Goal: Task Accomplishment & Management: Use online tool/utility

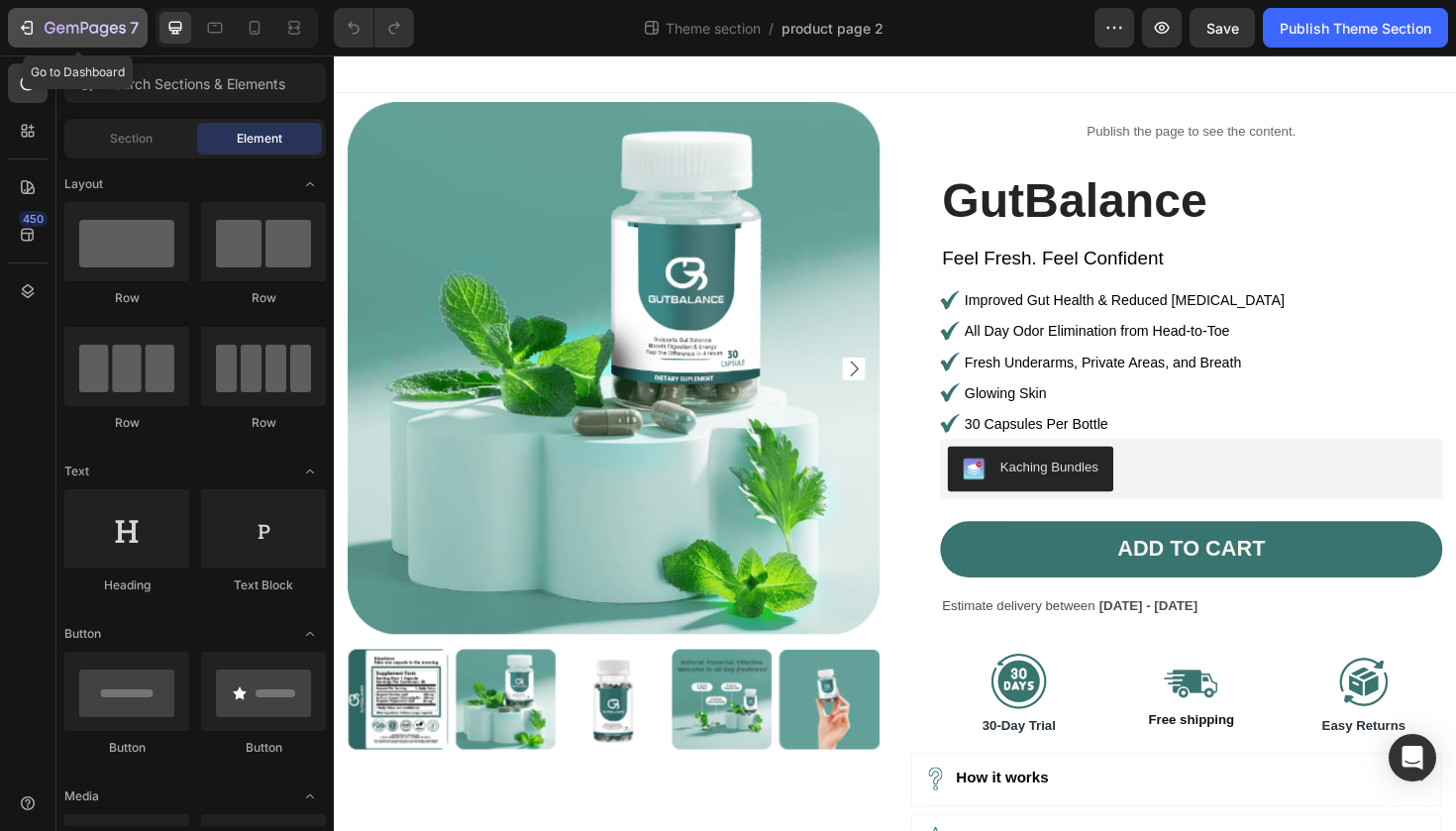
click at [22, 34] on icon "button" at bounding box center [27, 28] width 20 height 20
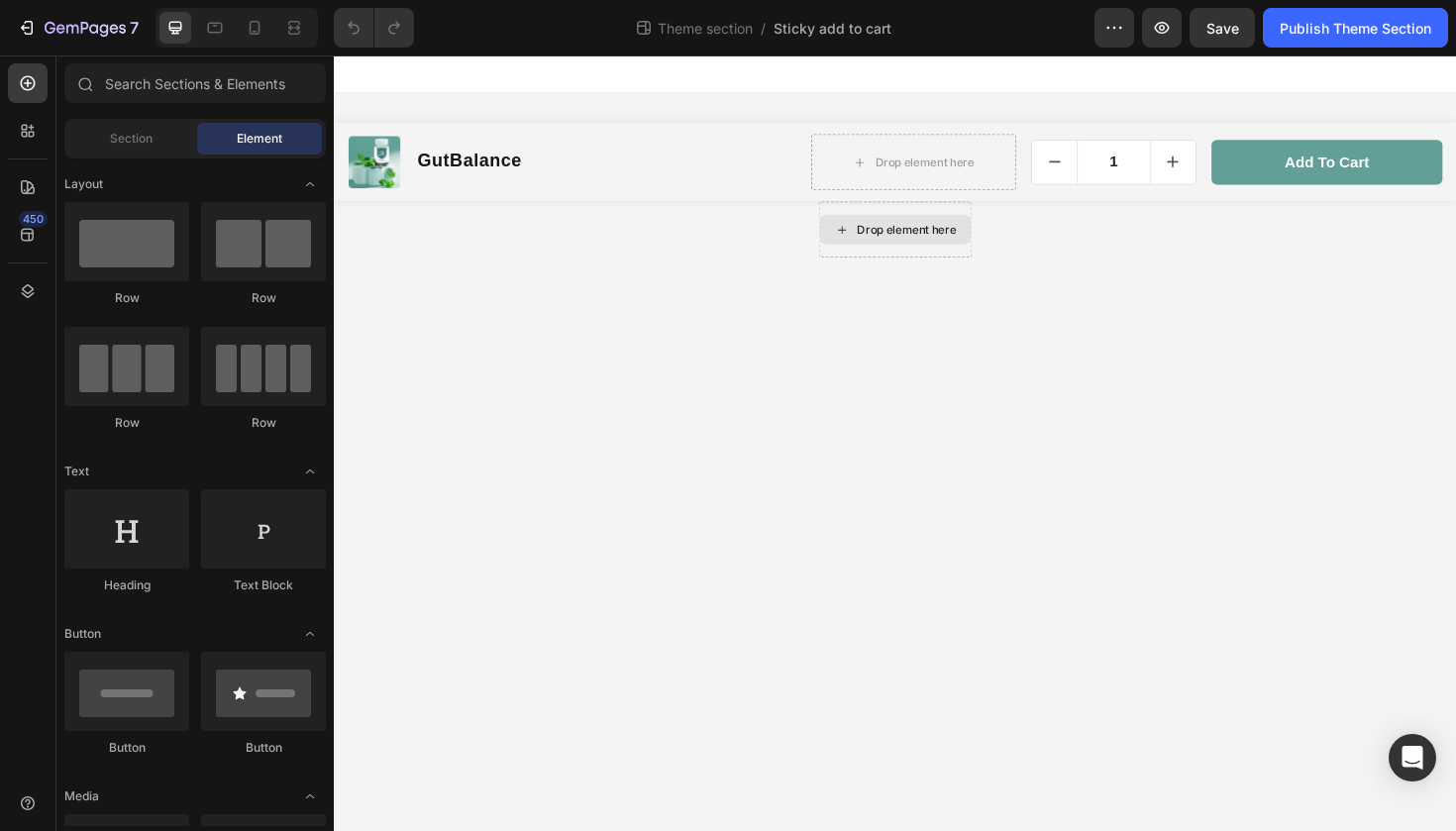
click at [997, 258] on div "Drop element here" at bounding box center [928, 240] width 163 height 59
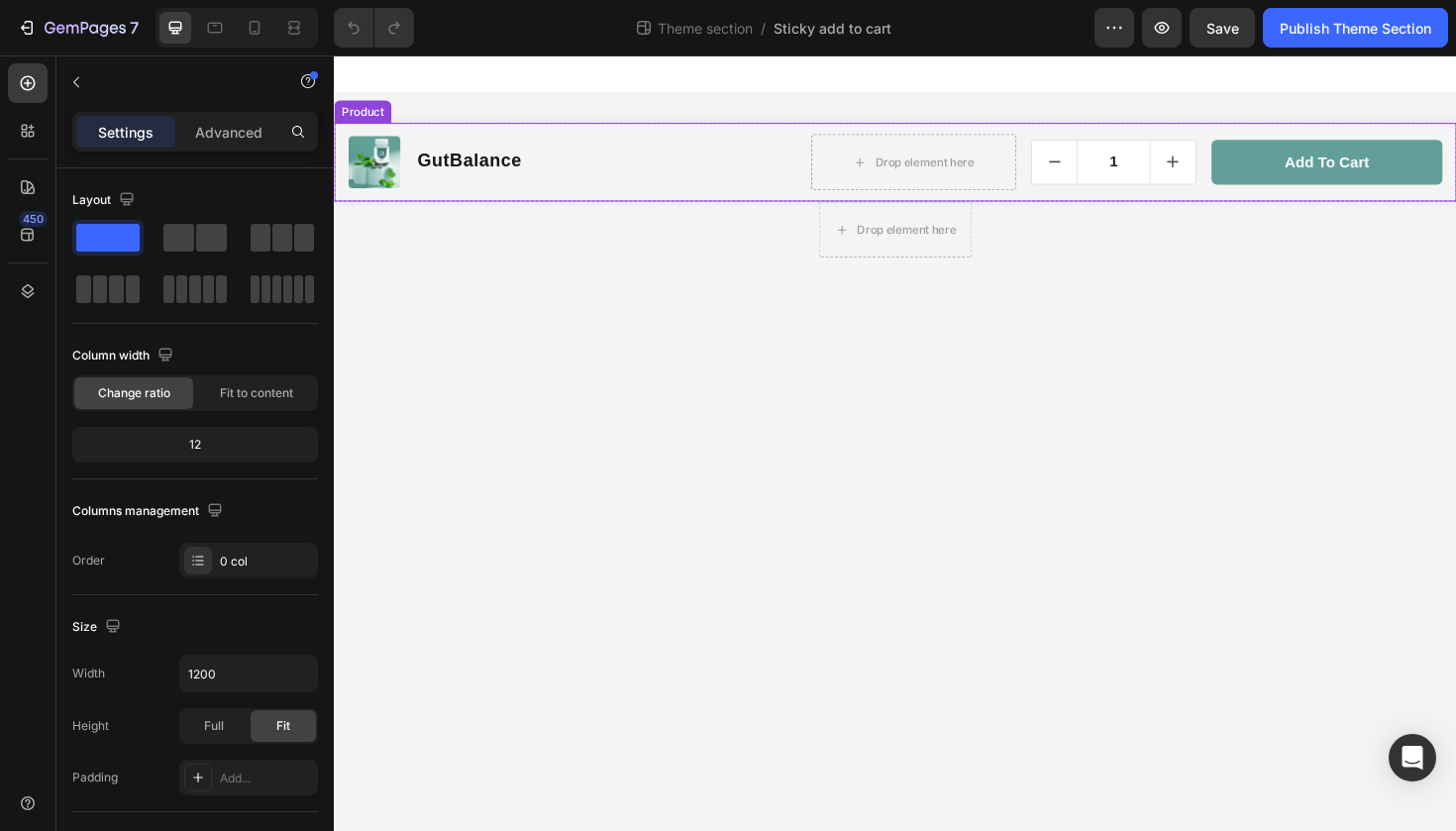
click at [812, 200] on div "Product Images GutBalance Product Title Row Drop element here 1 Product Quantit…" at bounding box center [928, 169] width 1188 height 83
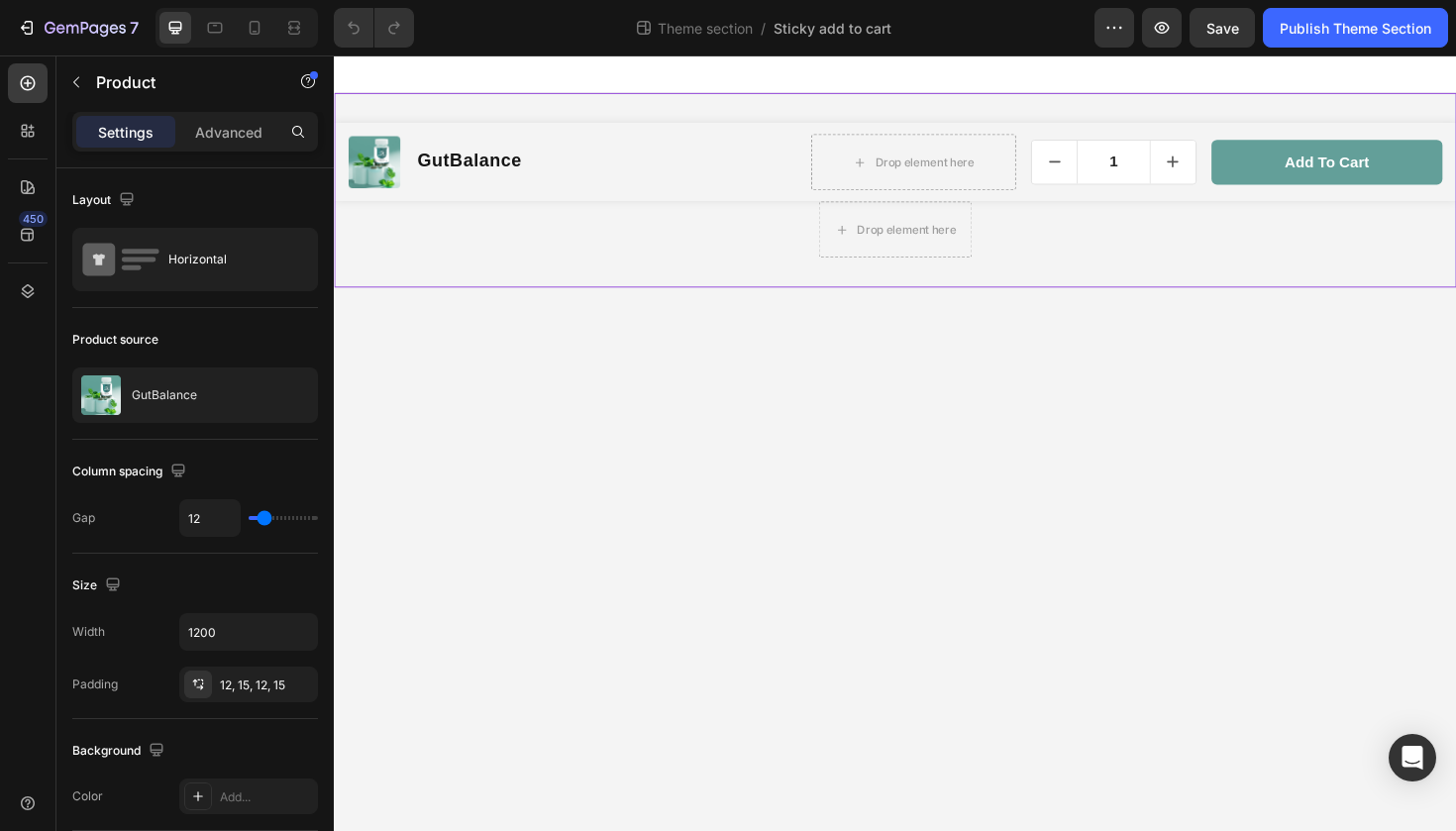
click at [784, 281] on div "Product Images GutBalance Product Title Row Drop element here 1 Product Quantit…" at bounding box center [928, 198] width 1188 height 206
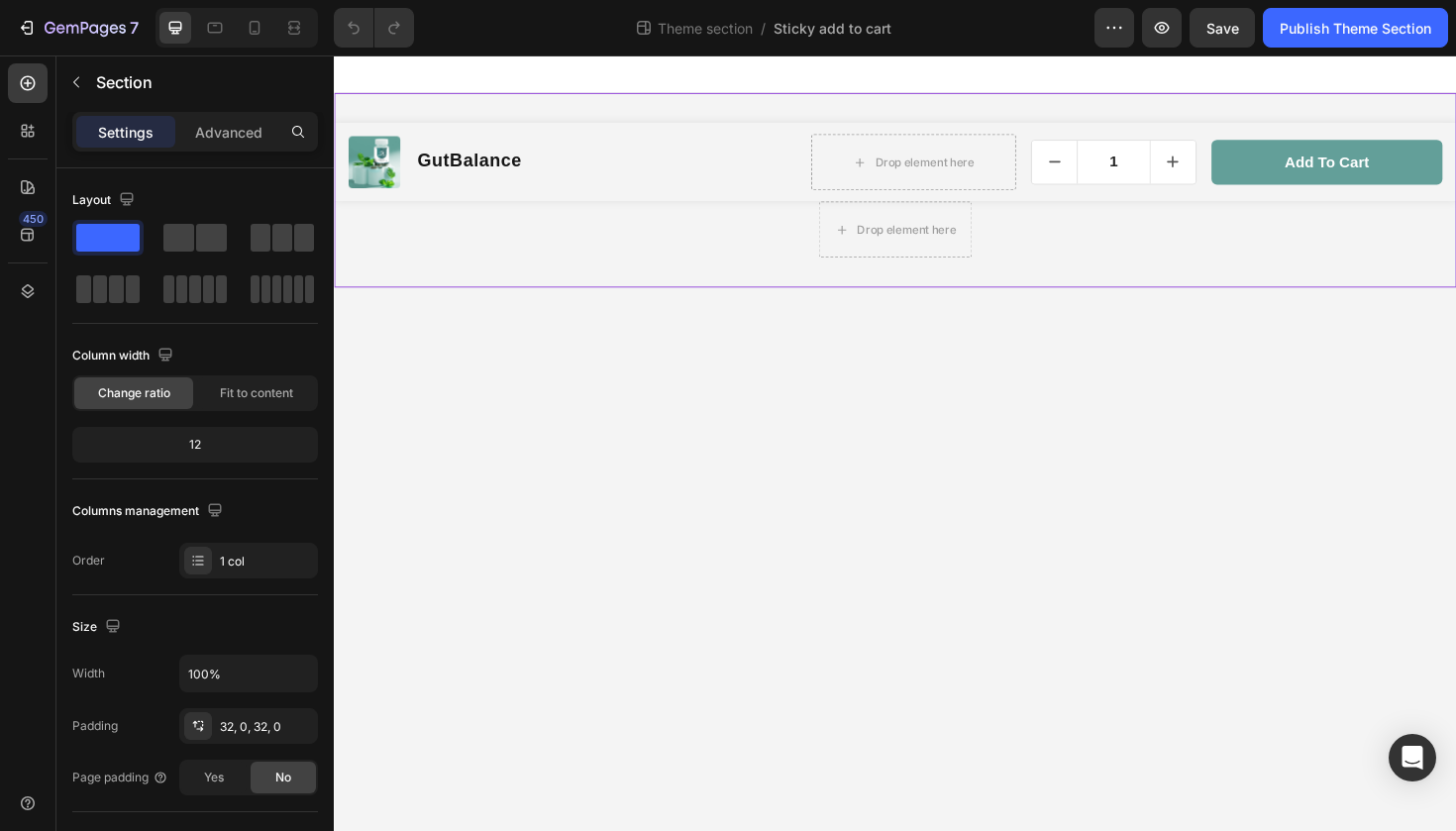
click at [490, 396] on body "Product Images GutBalance Product Title Row Drop element here 1 Product Quantit…" at bounding box center [928, 466] width 1188 height 821
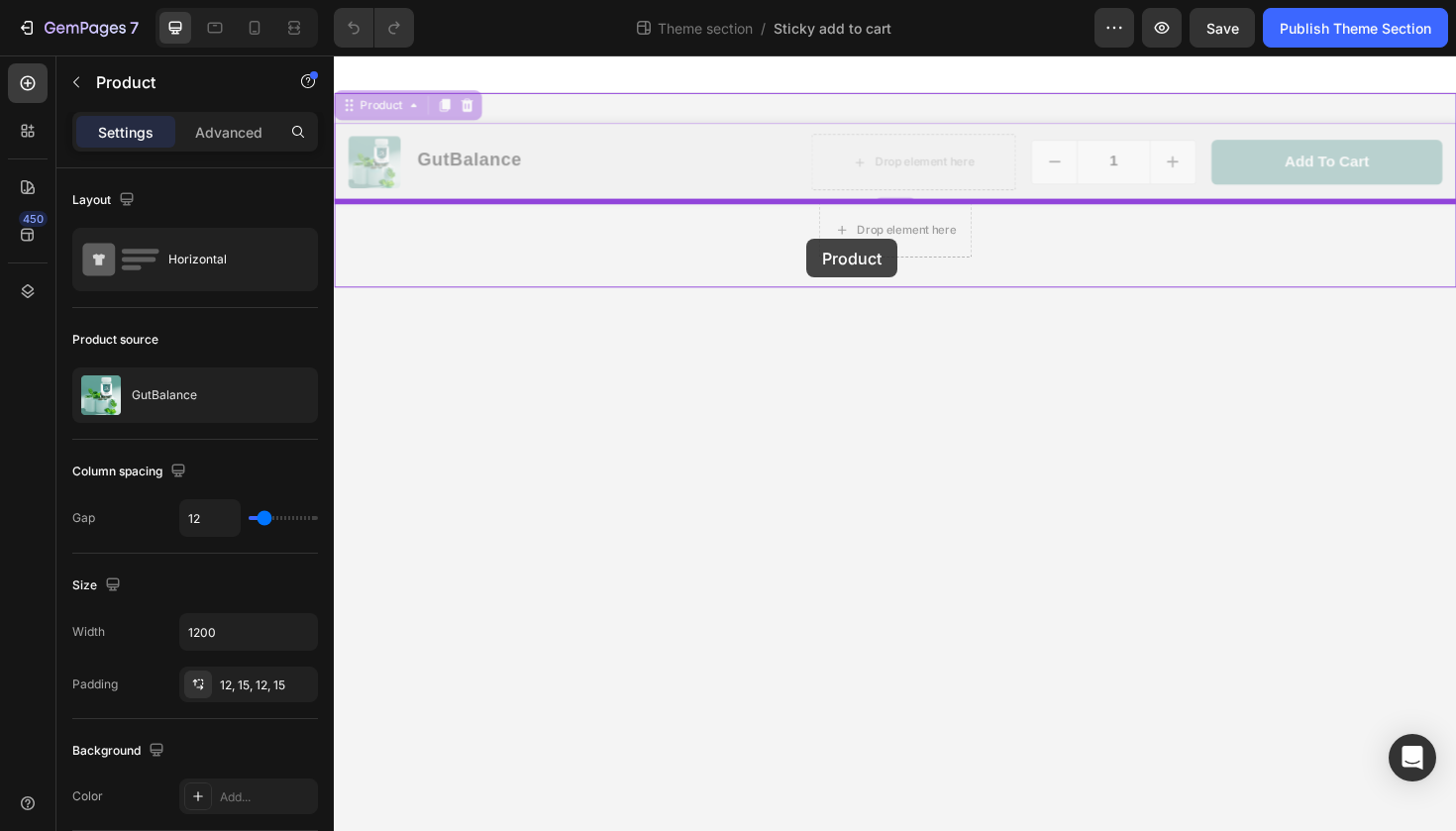
drag, startPoint x: 833, startPoint y: 200, endPoint x: 834, endPoint y: 250, distance: 50.0
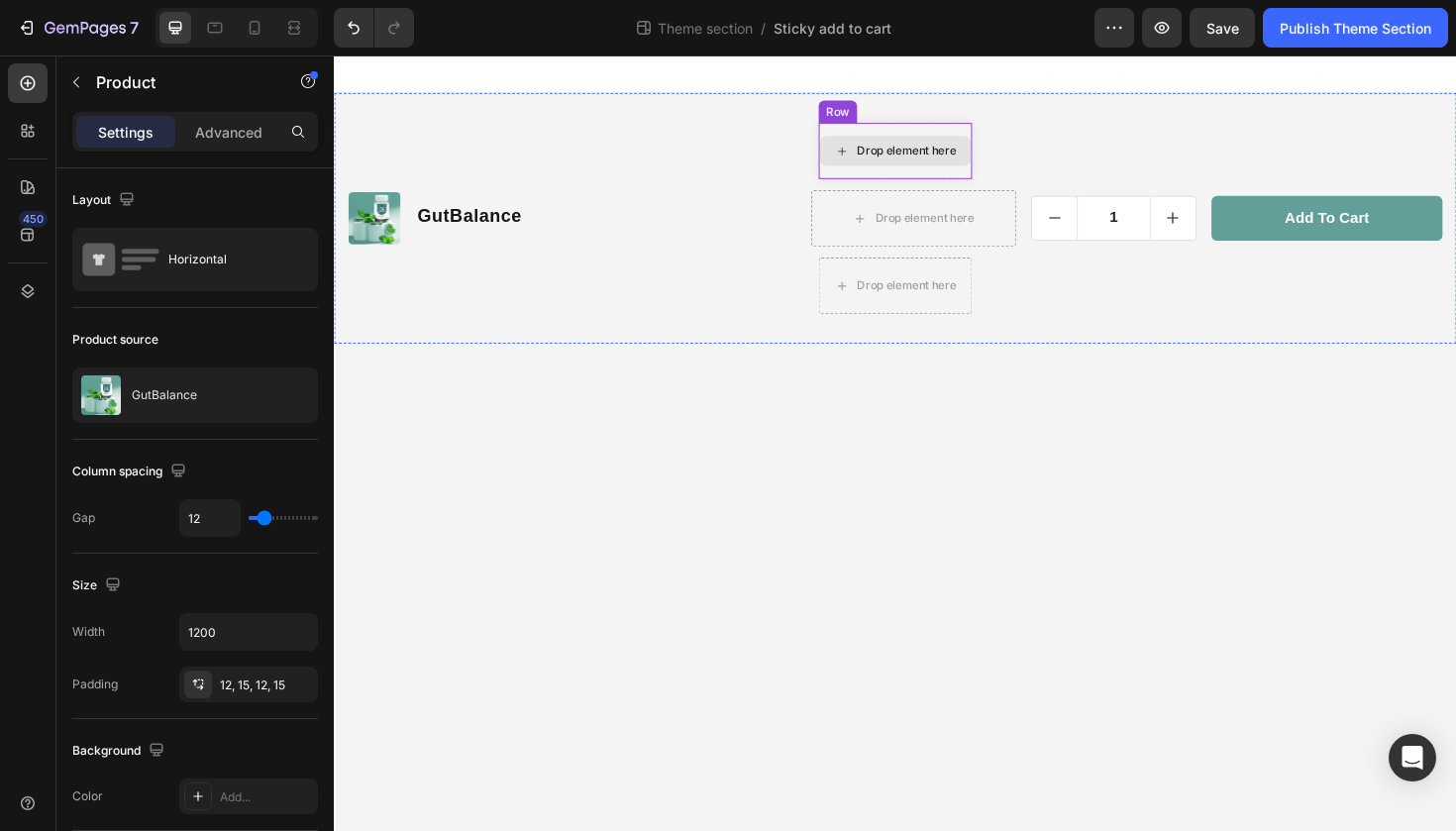
click at [973, 166] on div "Drop element here" at bounding box center [928, 157] width 161 height 32
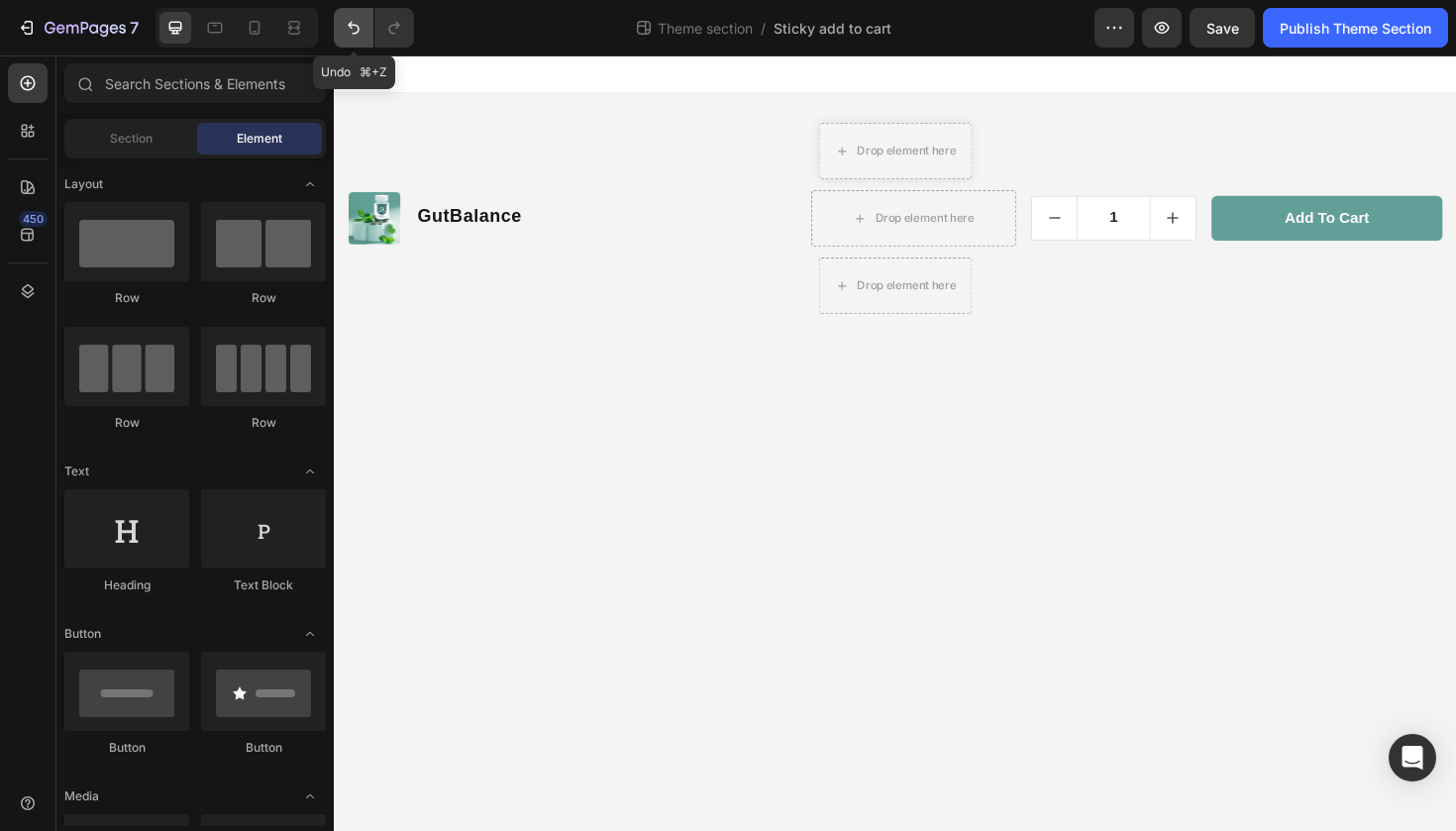
click at [347, 14] on button "Undo/Redo" at bounding box center [354, 28] width 40 height 40
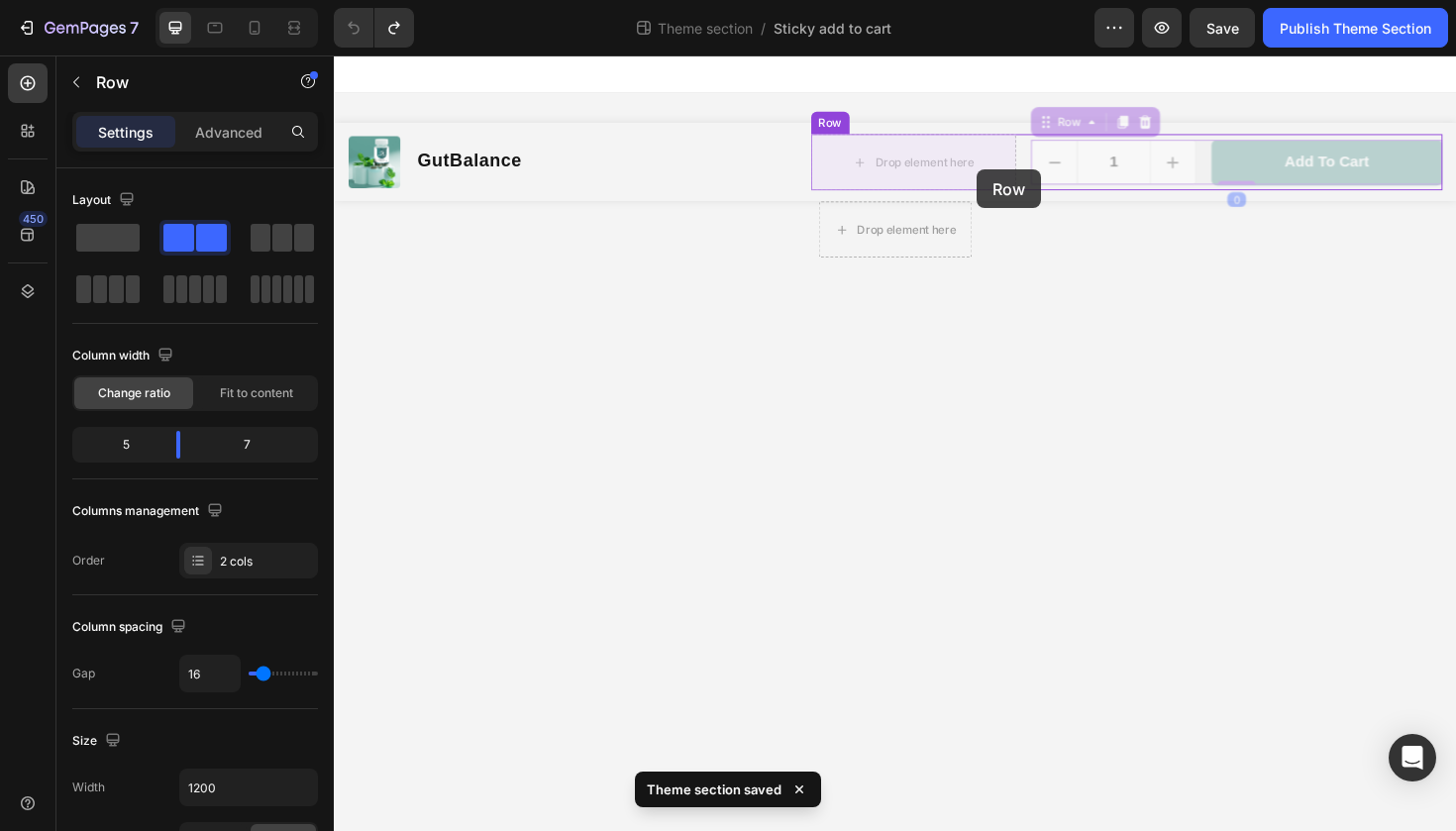
drag, startPoint x: 1257, startPoint y: 170, endPoint x: 1014, endPoint y: 177, distance: 243.1
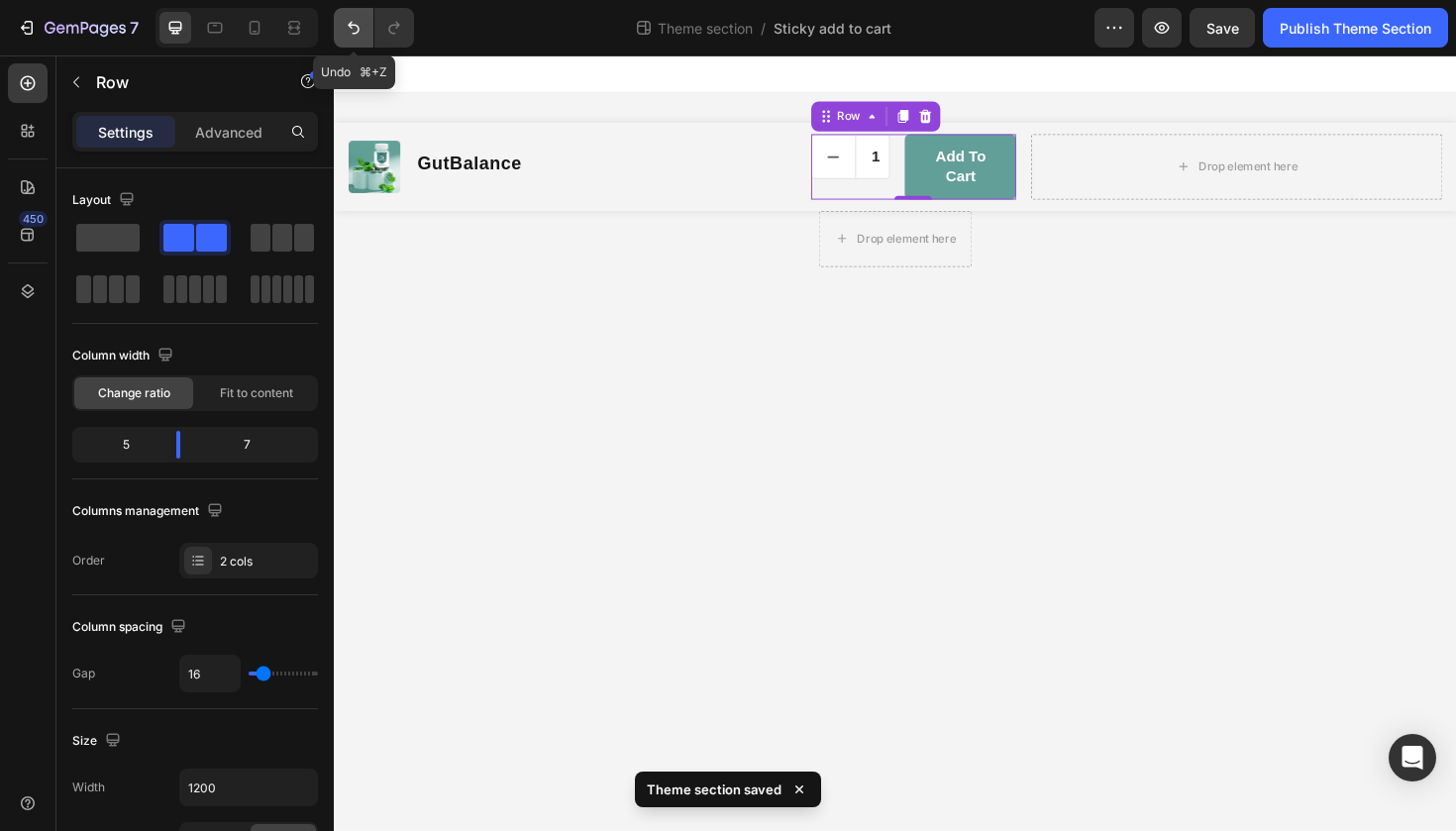
click at [373, 19] on button "Undo/Redo" at bounding box center [354, 28] width 40 height 40
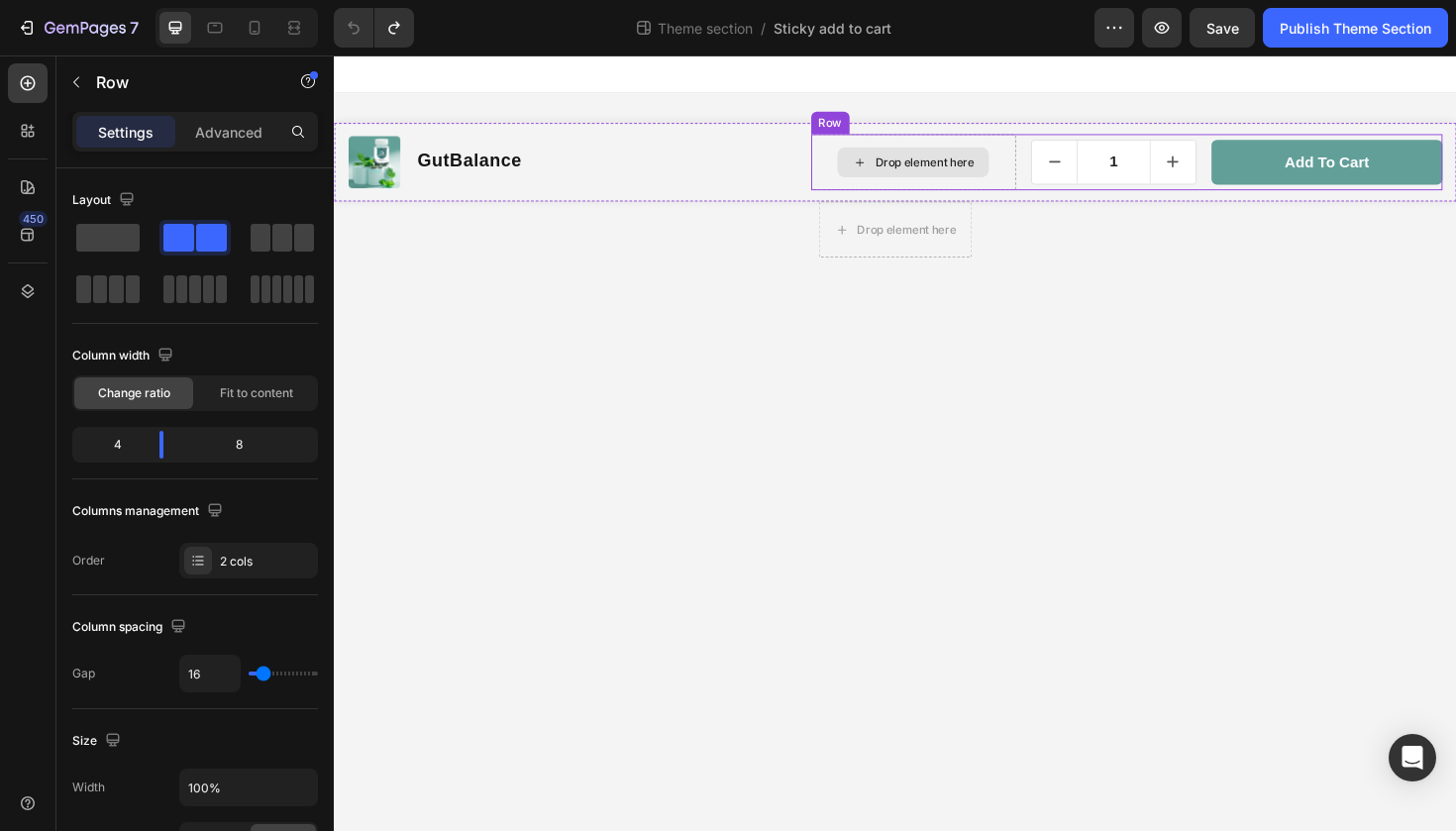
click at [1047, 179] on div "Drop element here" at bounding box center [948, 169] width 218 height 59
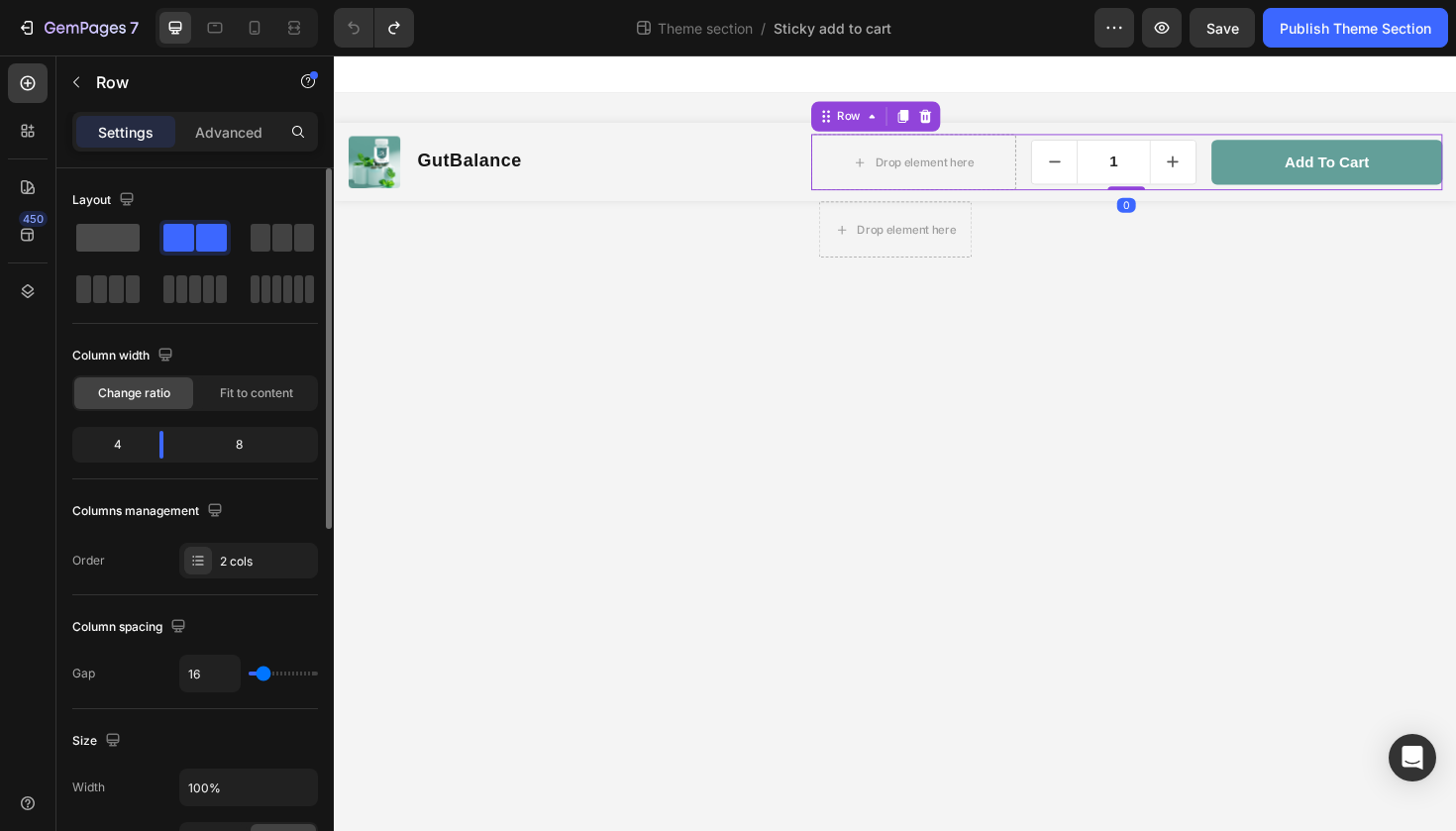
click at [100, 246] on span at bounding box center [108, 238] width 63 height 28
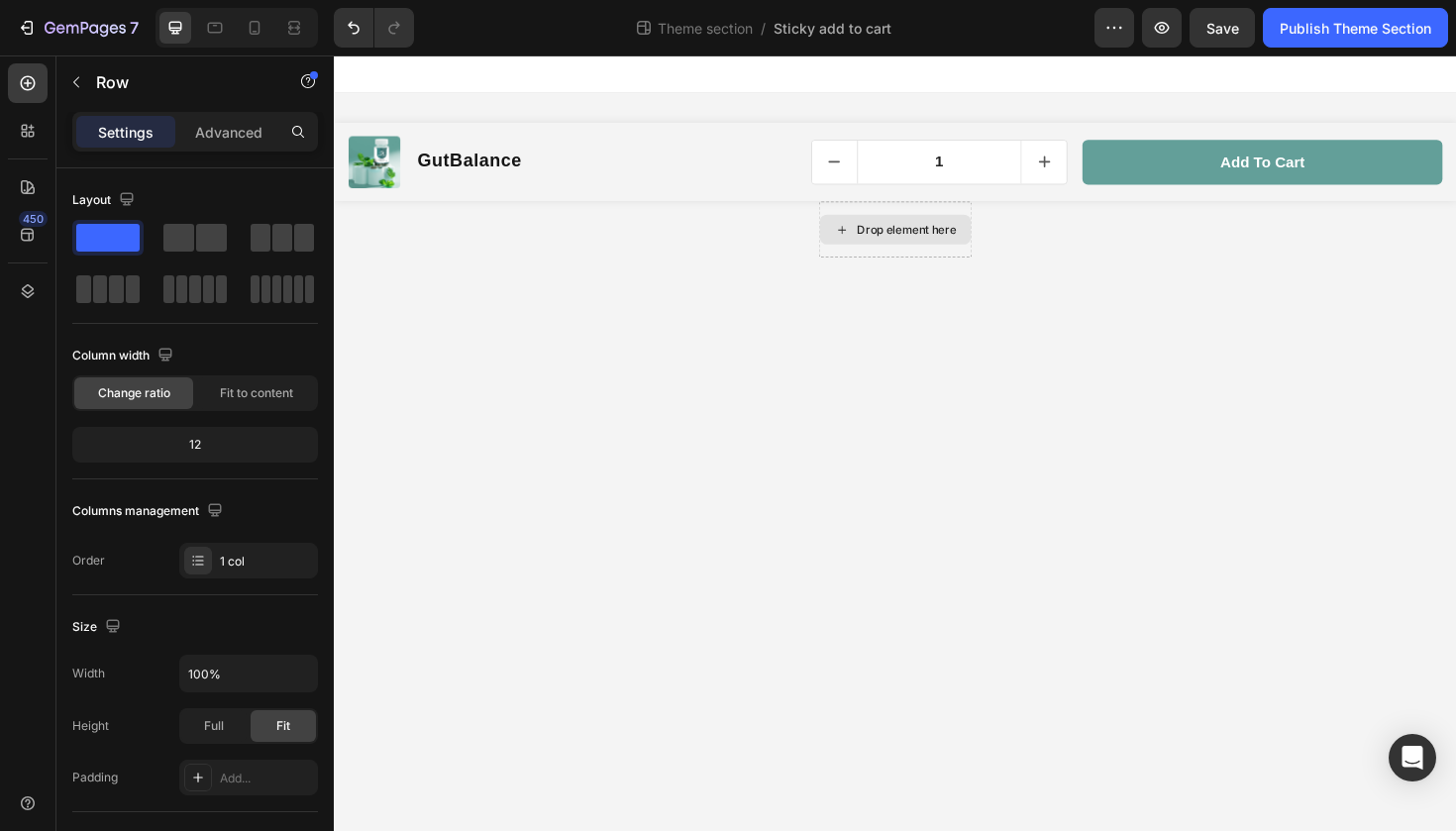
click at [991, 266] on div "Drop element here" at bounding box center [928, 240] width 163 height 59
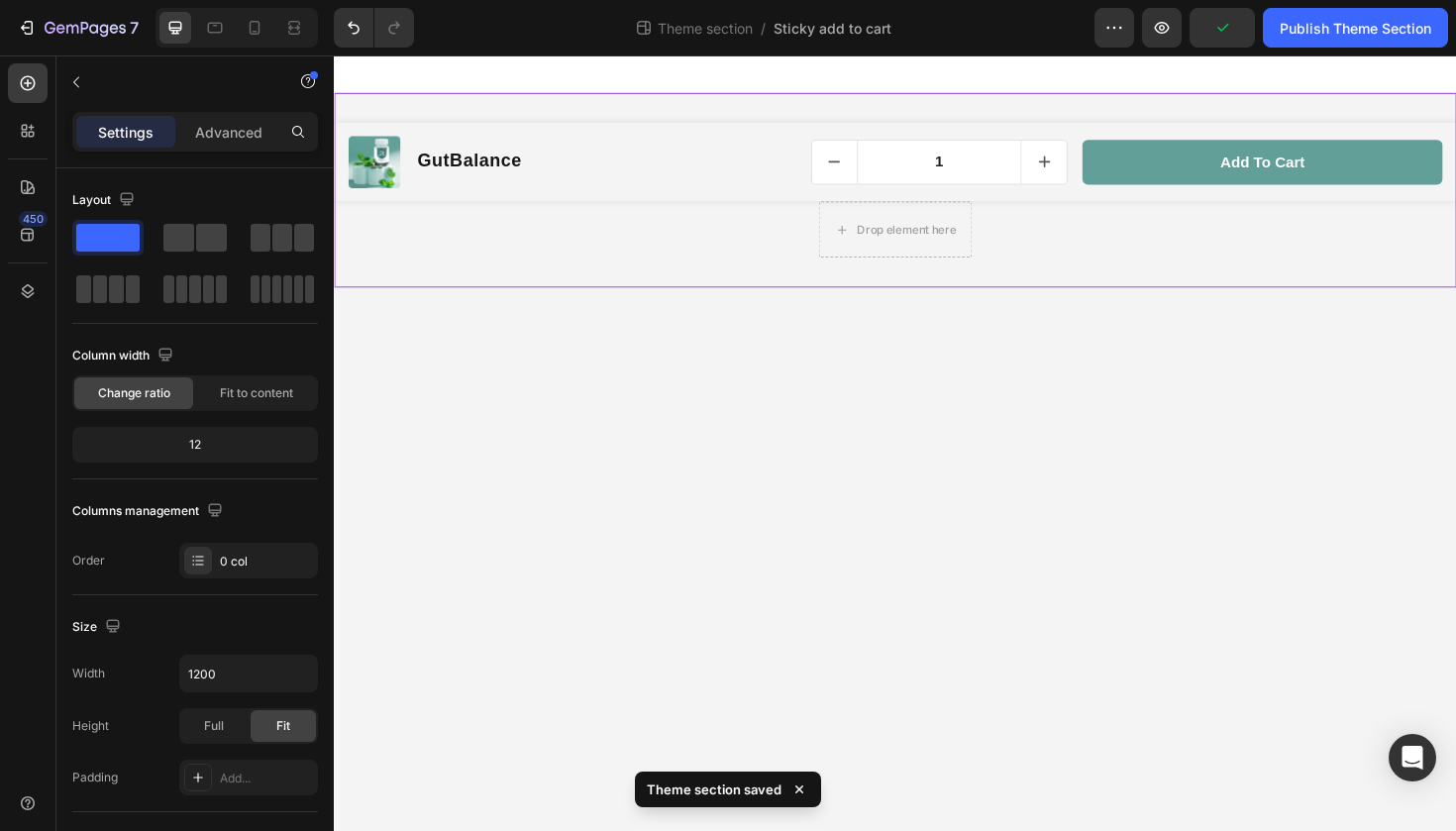
click at [1036, 254] on div "Product Images GutBalance Product Title Row 1 Product Quantity Add to cart Prod…" at bounding box center [928, 198] width 1188 height 143
click at [189, 229] on span at bounding box center [178, 238] width 31 height 28
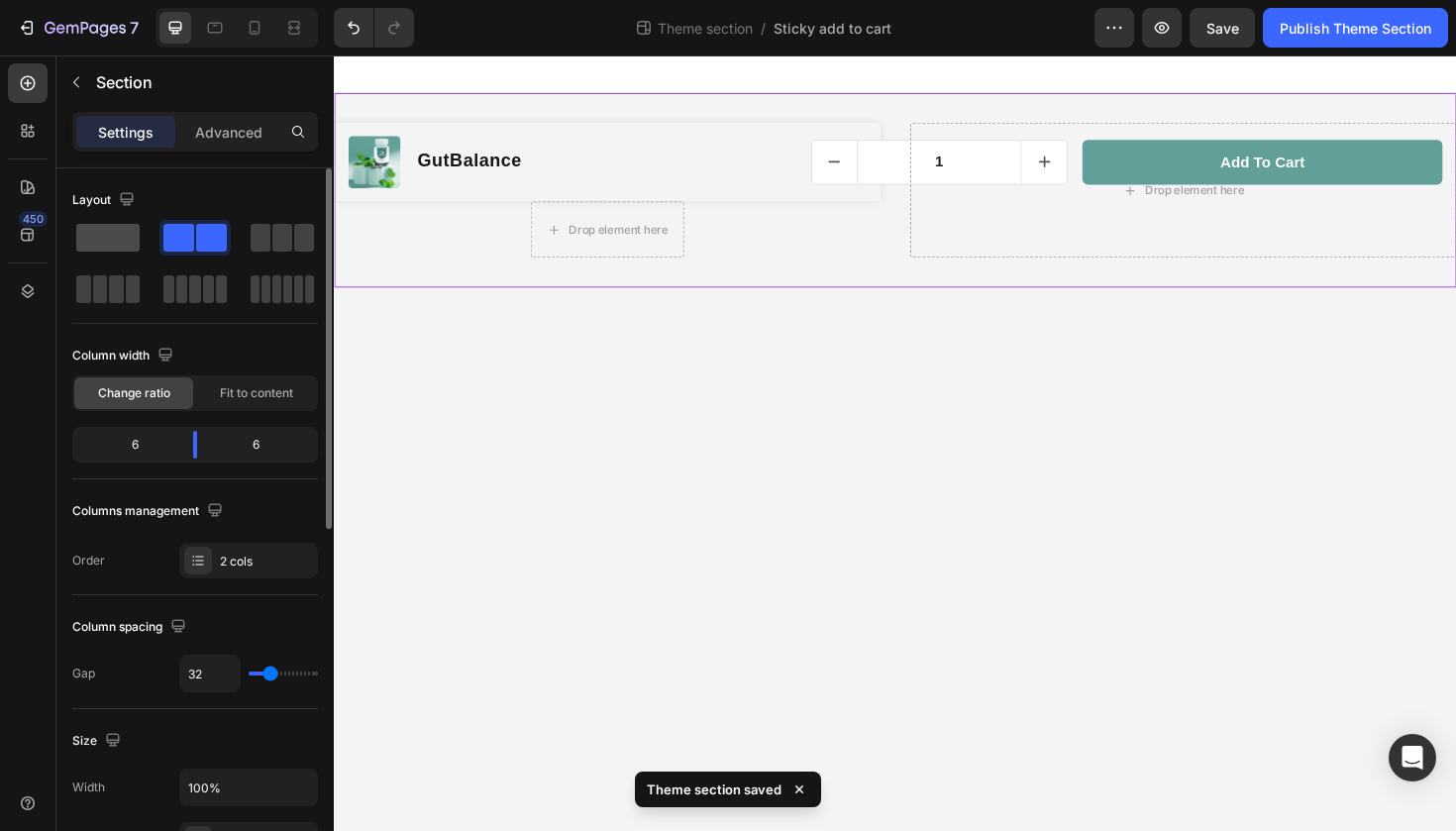
click at [122, 237] on span at bounding box center [108, 238] width 63 height 28
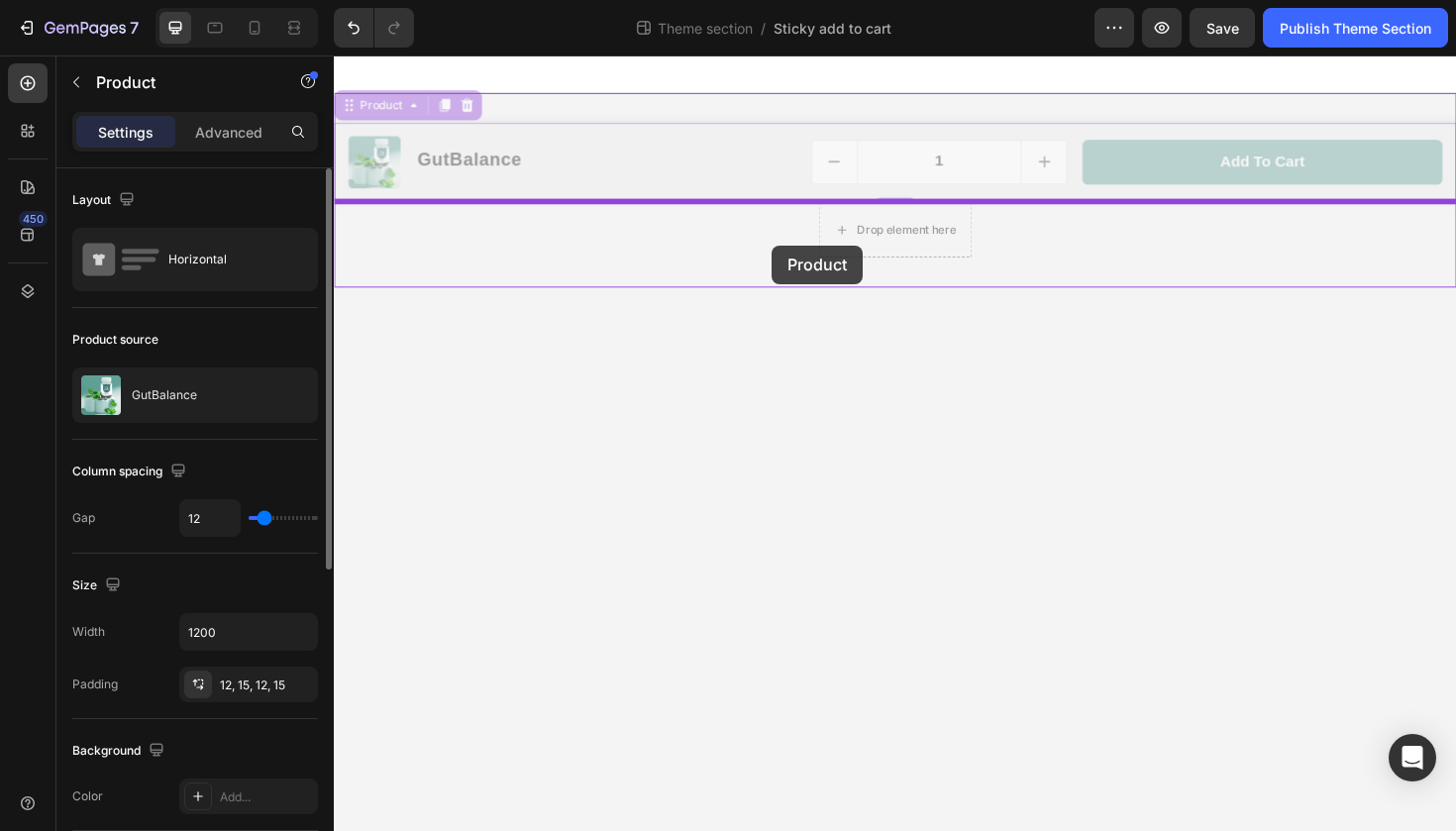
drag, startPoint x: 835, startPoint y: 191, endPoint x: 797, endPoint y: 257, distance: 76.2
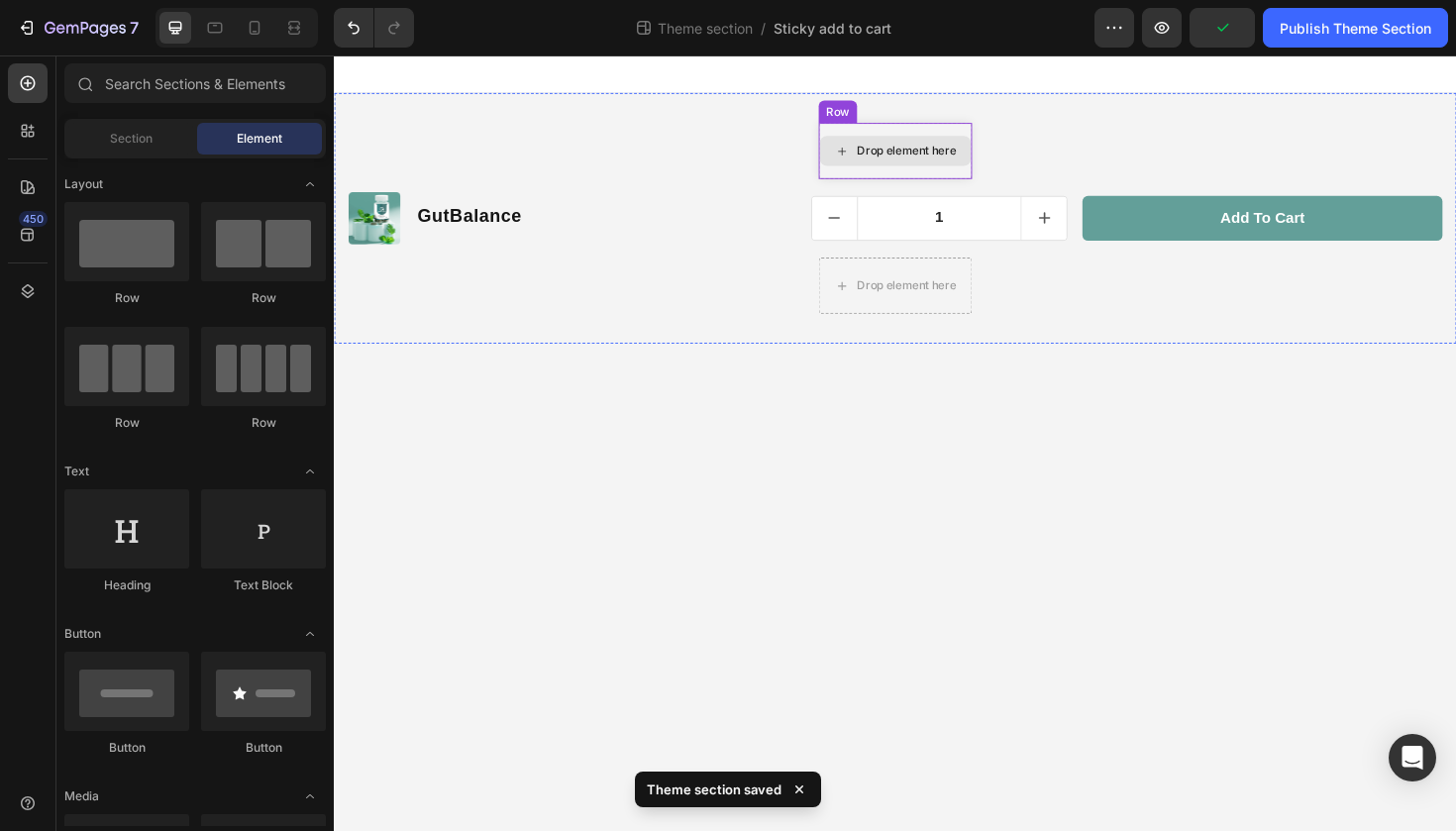
click at [992, 153] on div "Drop element here" at bounding box center [928, 157] width 161 height 32
click at [254, 39] on div at bounding box center [255, 28] width 32 height 32
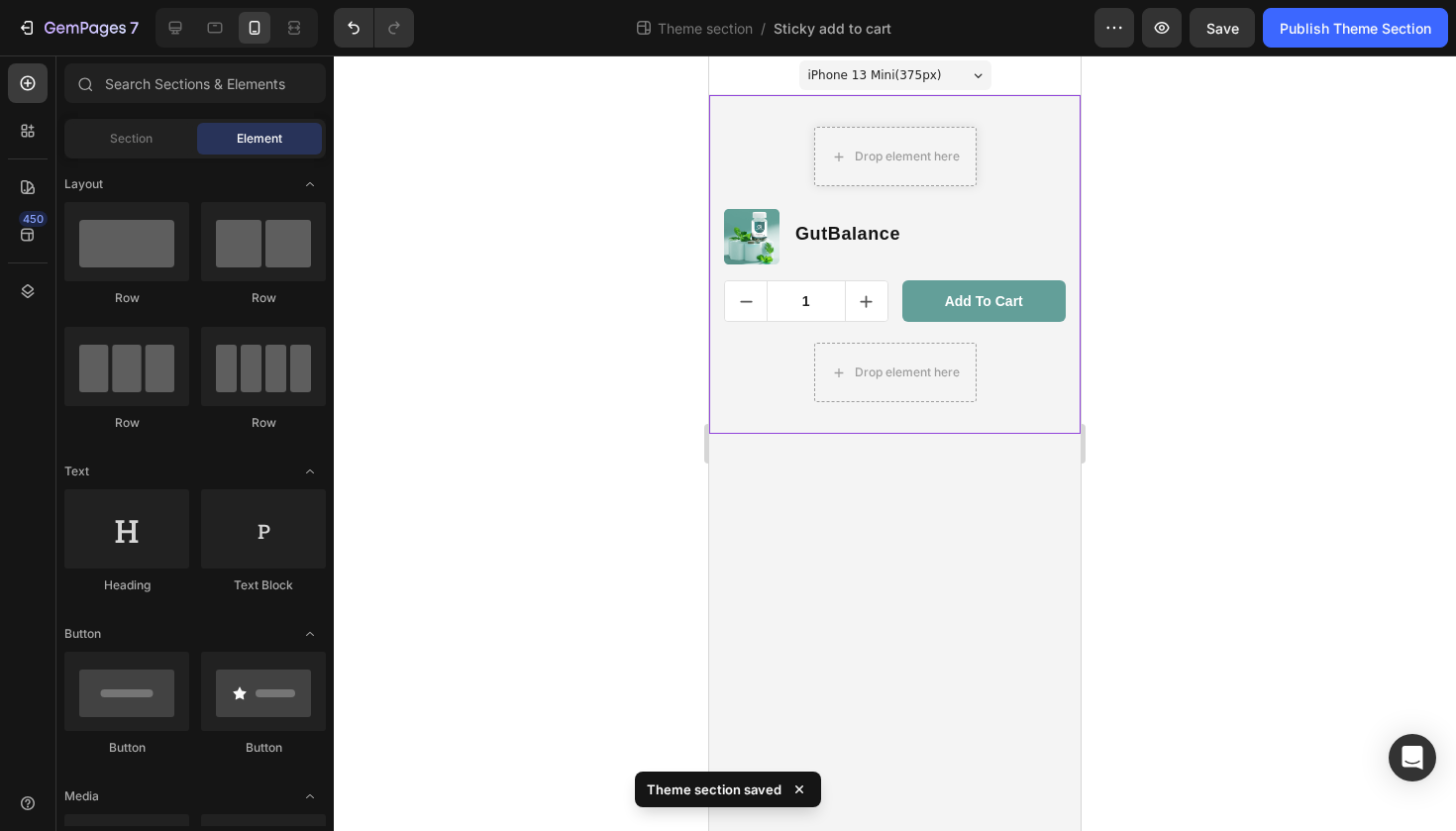
click at [1002, 160] on div "Drop element here Row Product Images GutBalance Product Title Row 1 Product Qua…" at bounding box center [894, 265] width 372 height 276
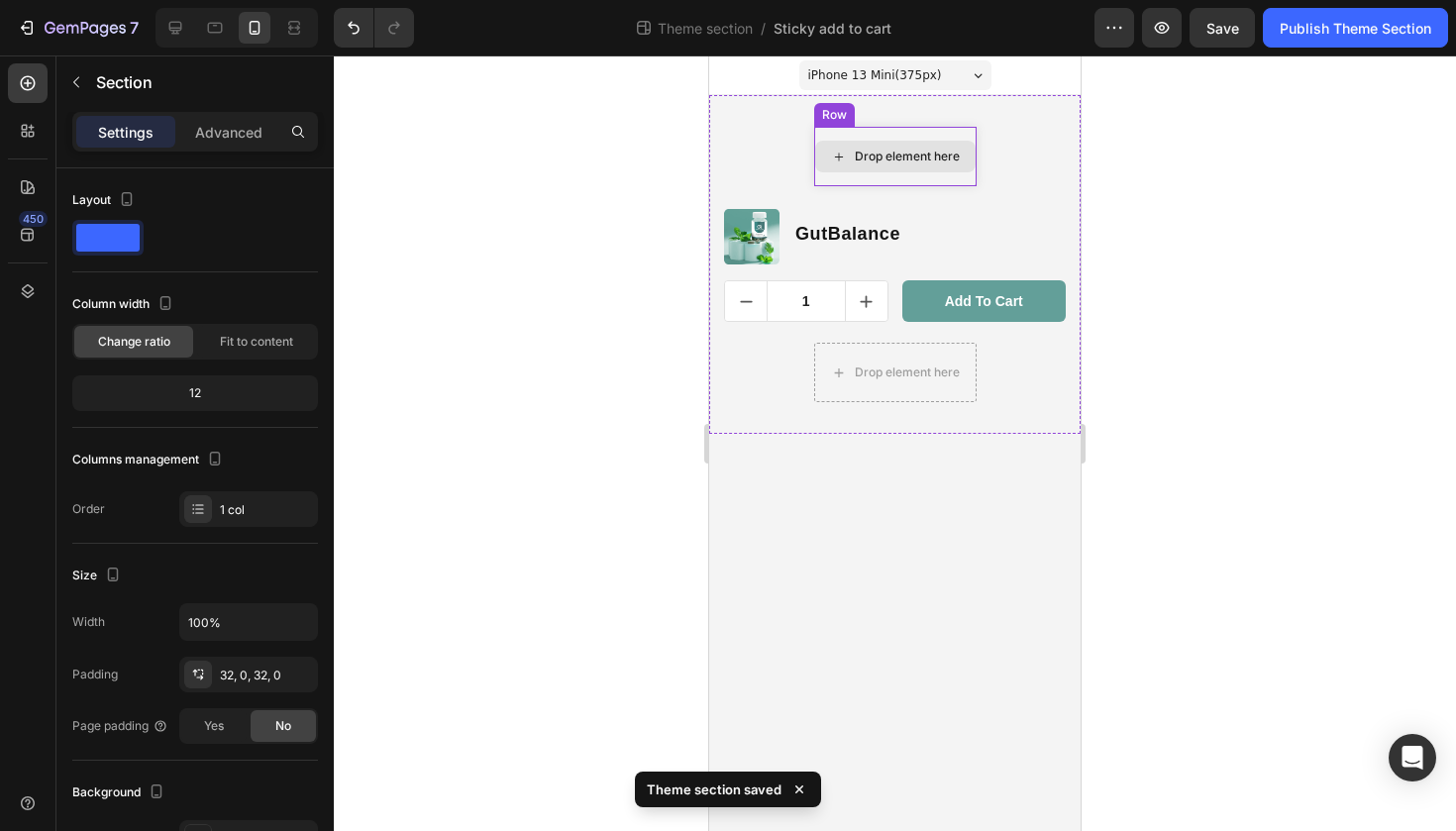
click at [946, 167] on div "Drop element here" at bounding box center [895, 157] width 161 height 32
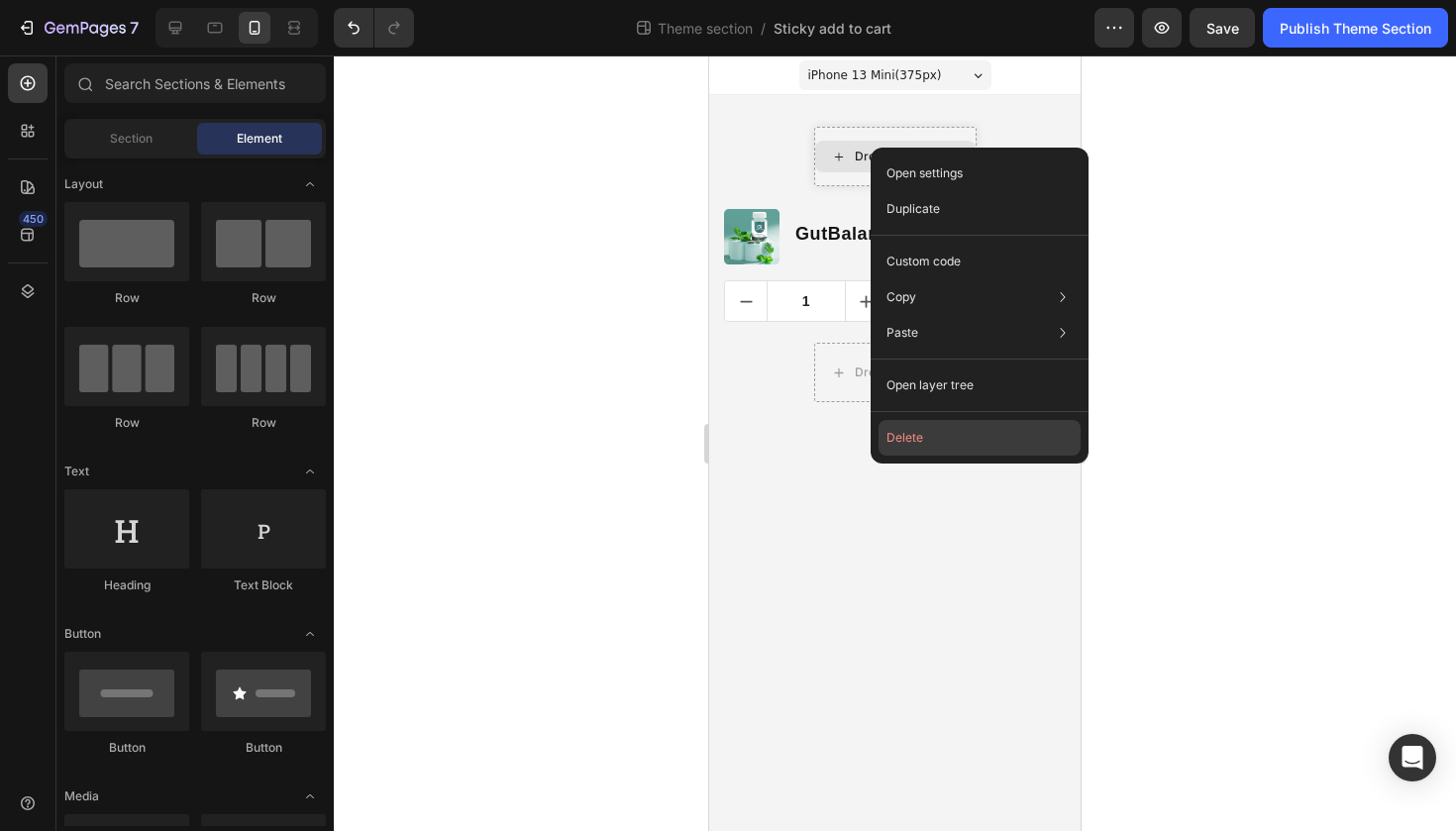
click at [927, 447] on button "Delete" at bounding box center [979, 438] width 202 height 36
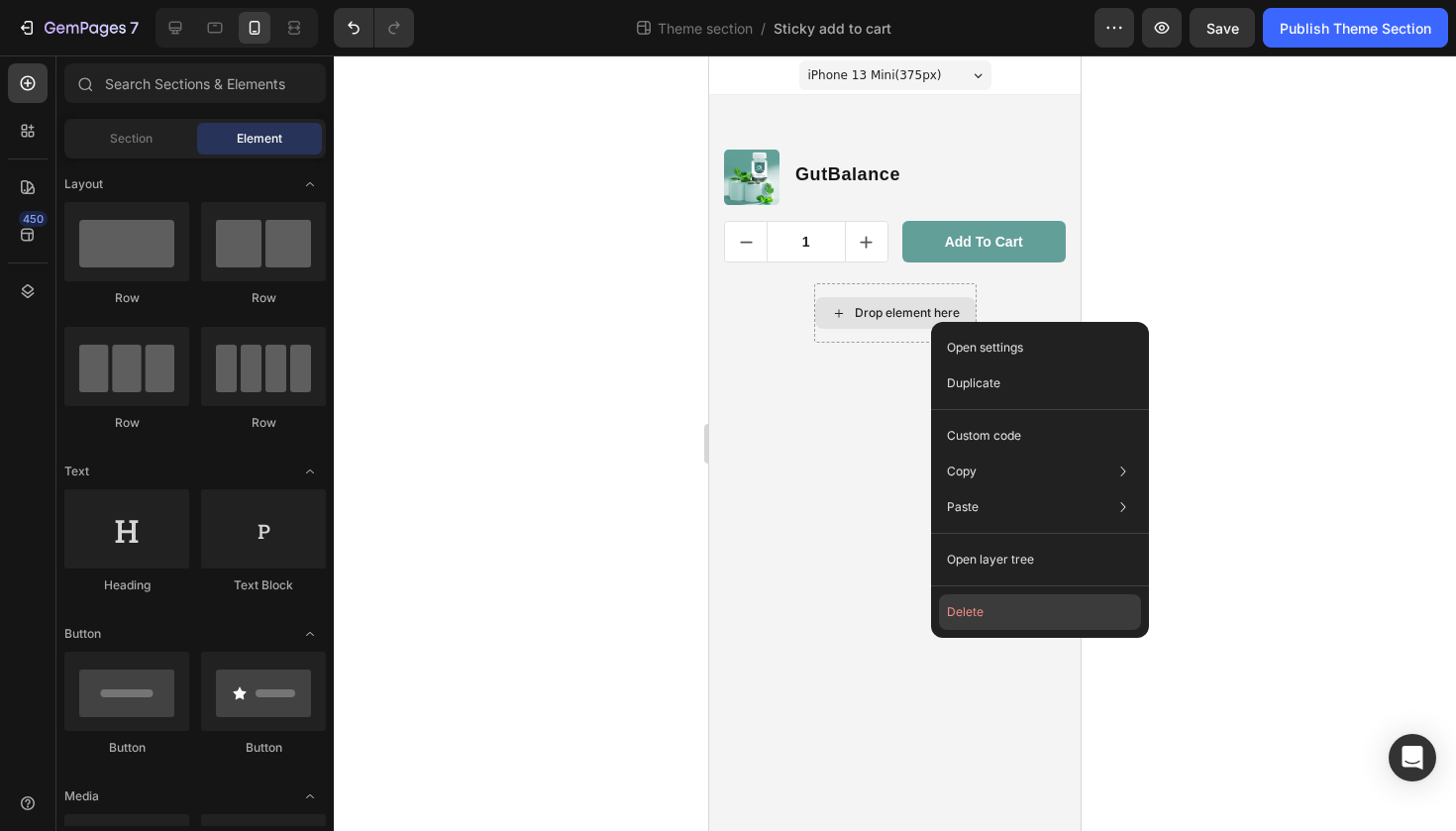
click at [982, 599] on button "Delete" at bounding box center [1040, 612] width 202 height 36
click at [975, 597] on button "Delete" at bounding box center [1040, 609] width 202 height 36
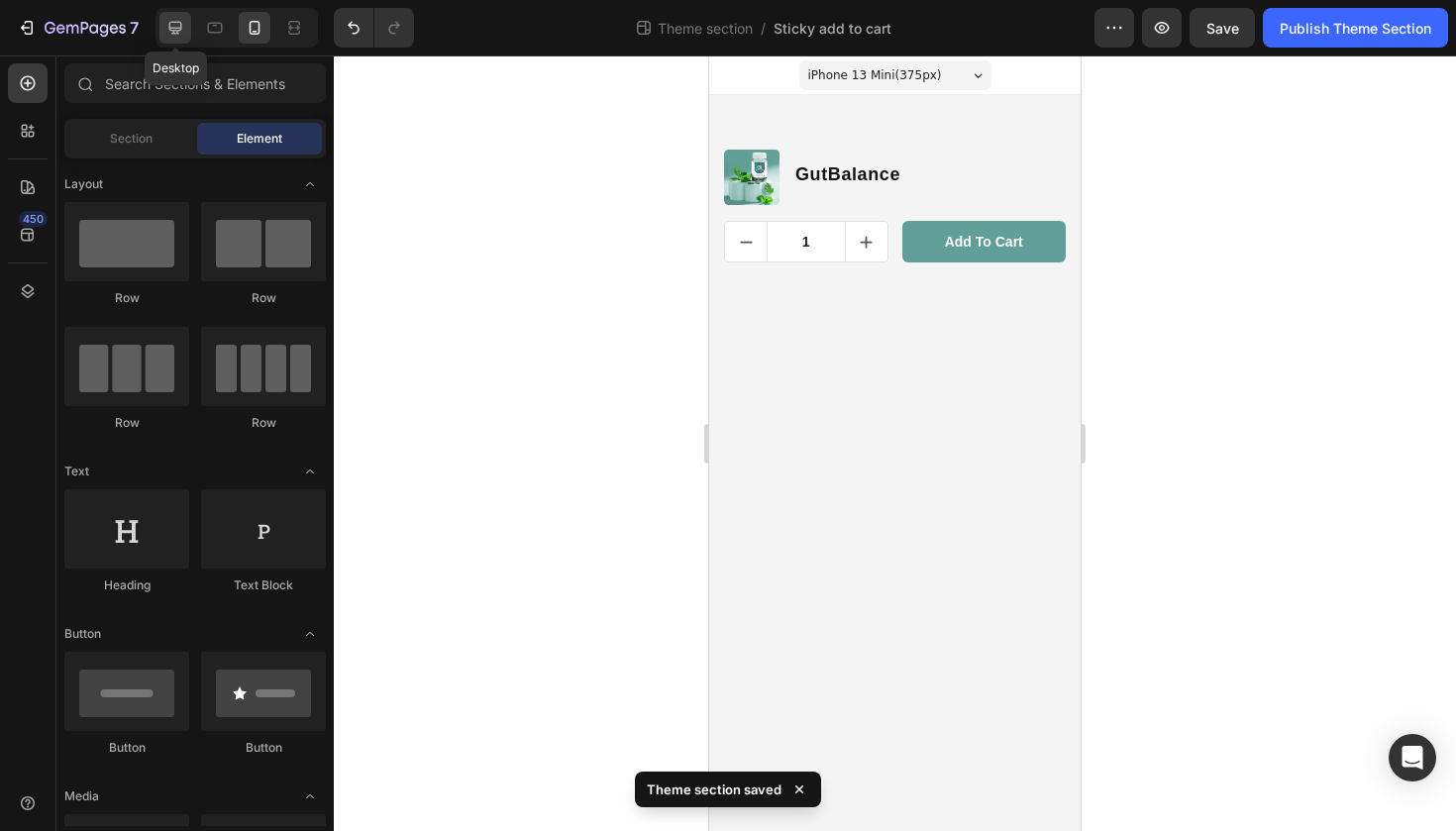
click at [179, 33] on icon at bounding box center [175, 28] width 20 height 20
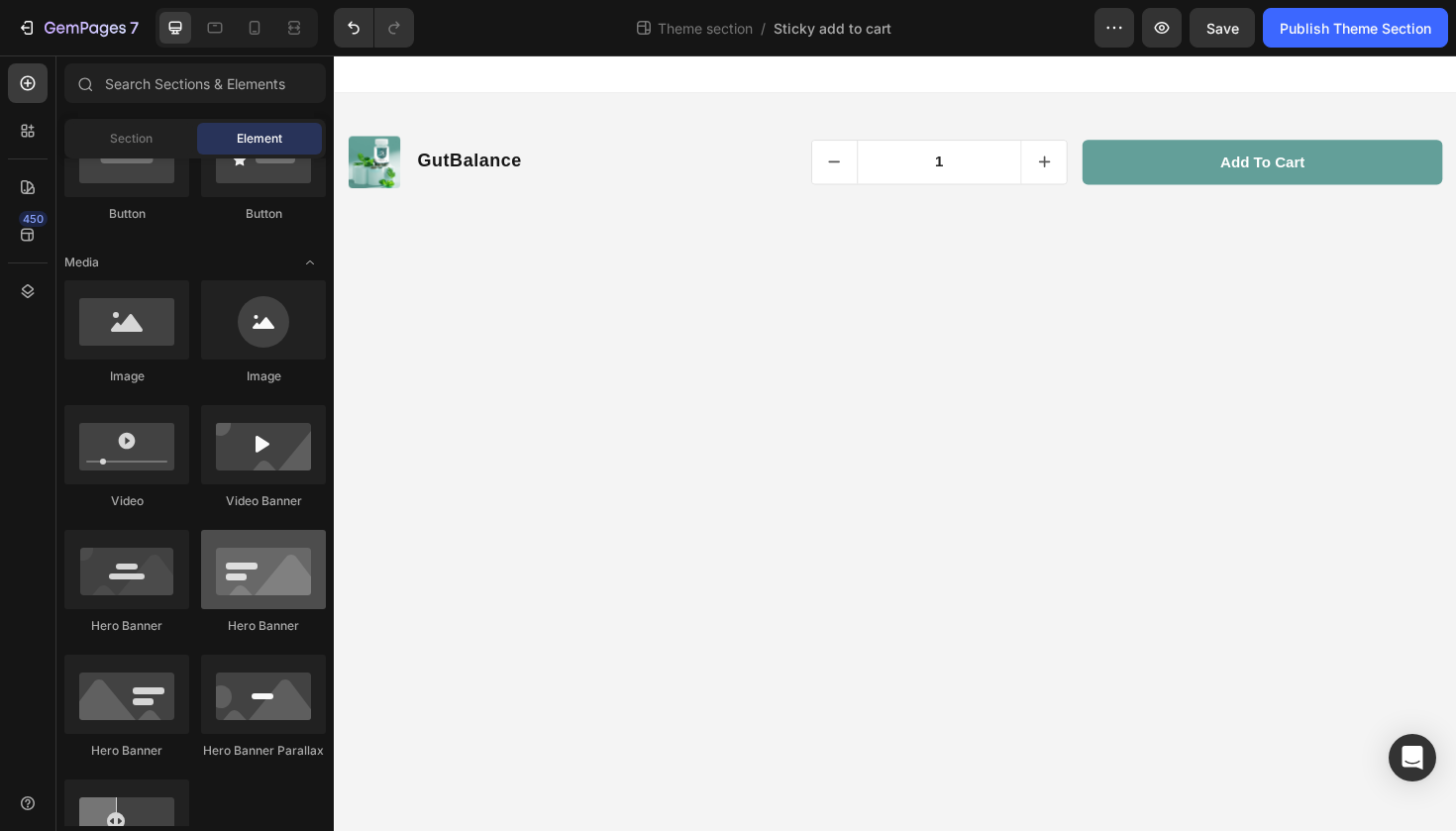
scroll to position [557, 0]
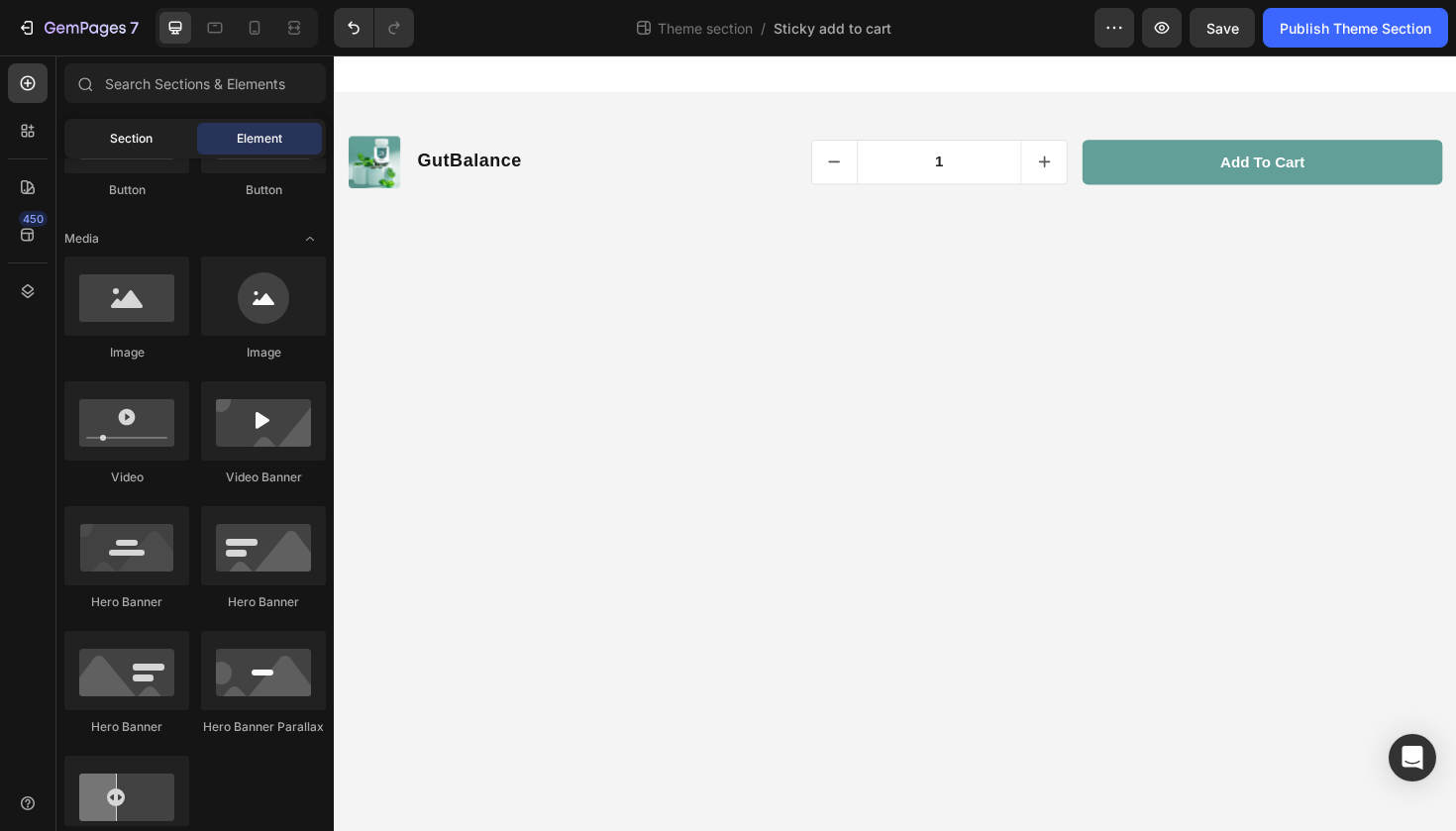
click at [138, 146] on span "Section" at bounding box center [131, 139] width 43 height 18
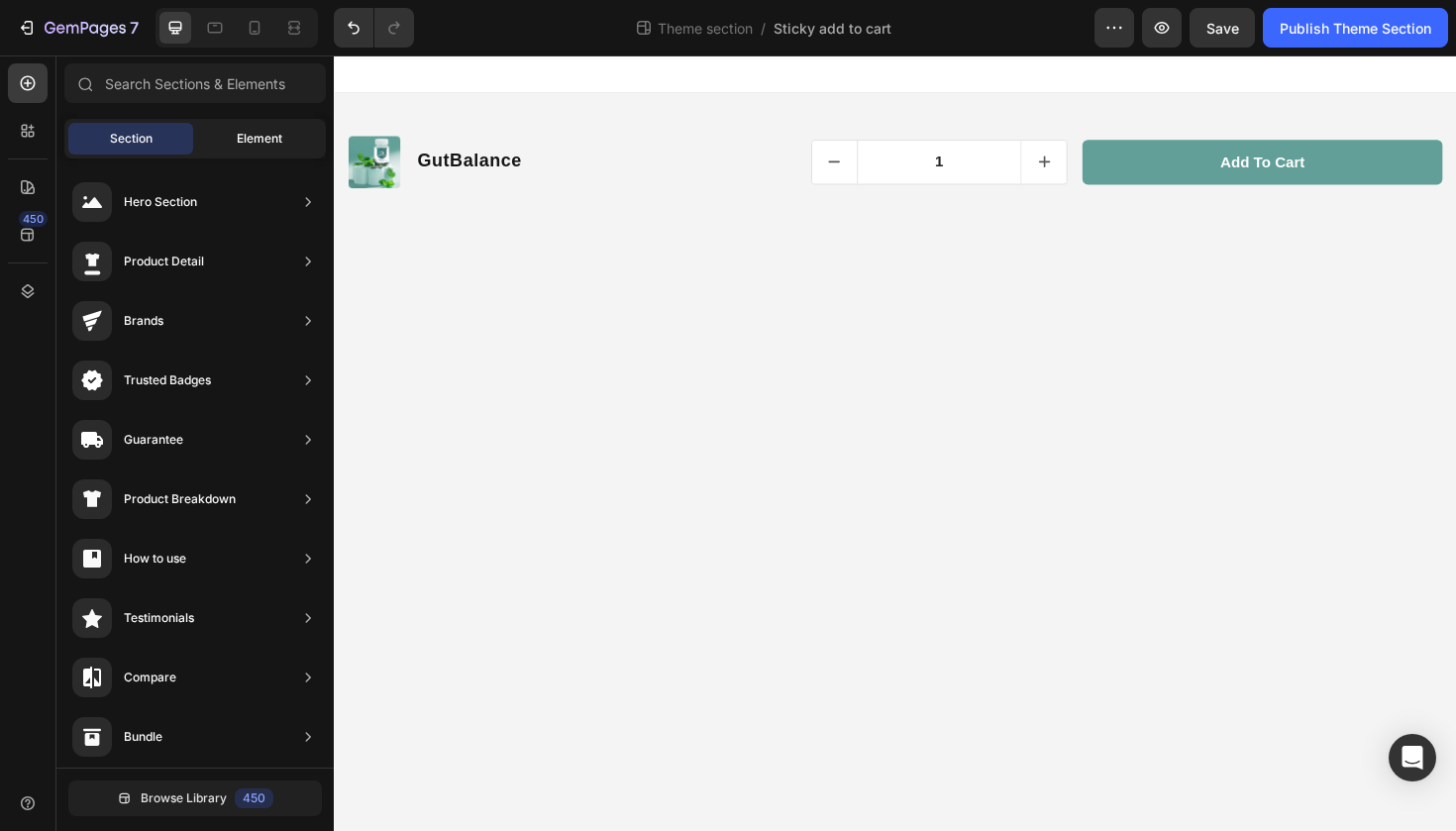
click at [271, 147] on span "Element" at bounding box center [260, 139] width 46 height 18
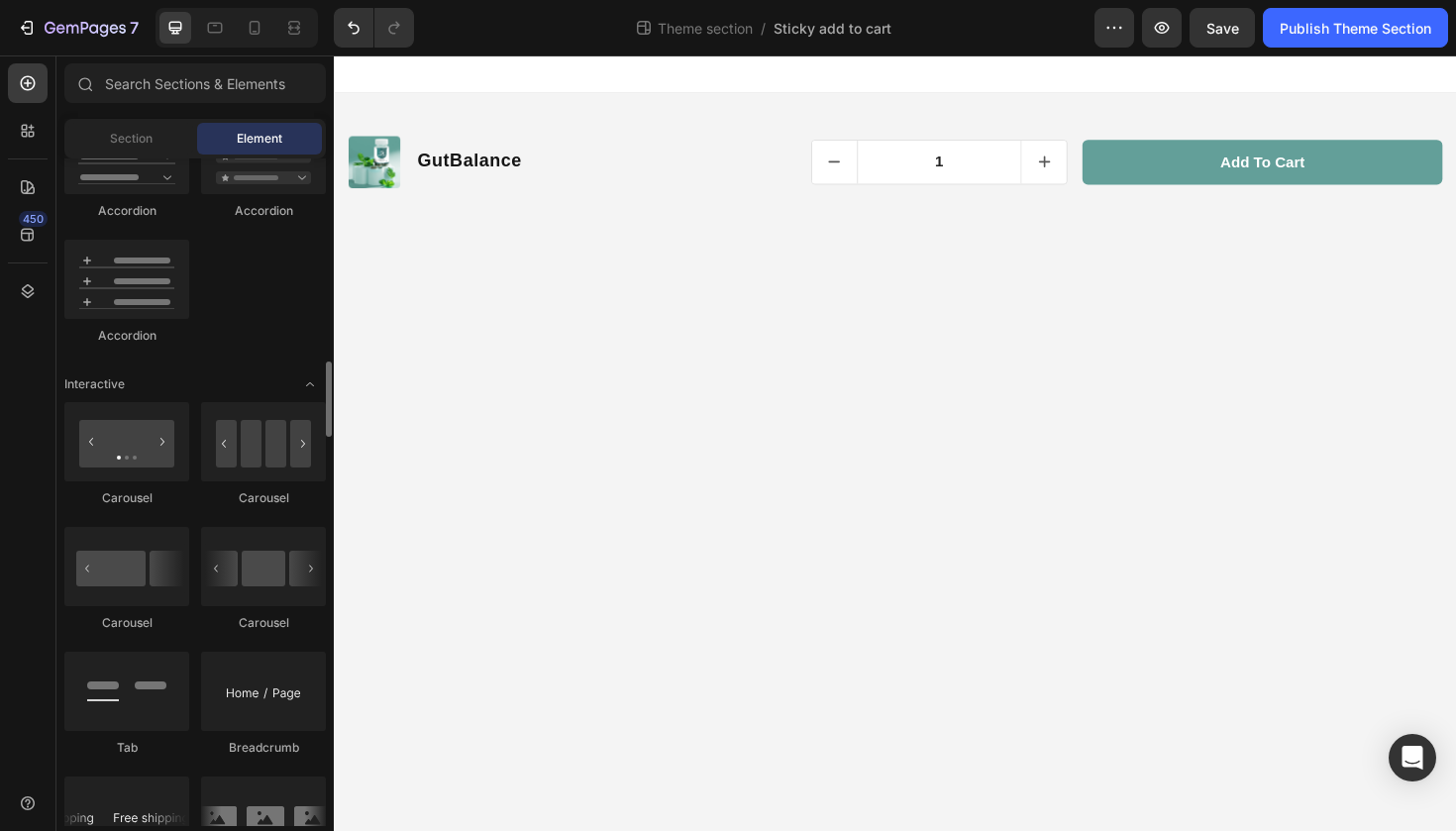
scroll to position [1782, 0]
click at [730, 204] on div "Product Images GutBalance Product Title Row 1 Product Quantity Add to cart Prod…" at bounding box center [928, 169] width 1188 height 83
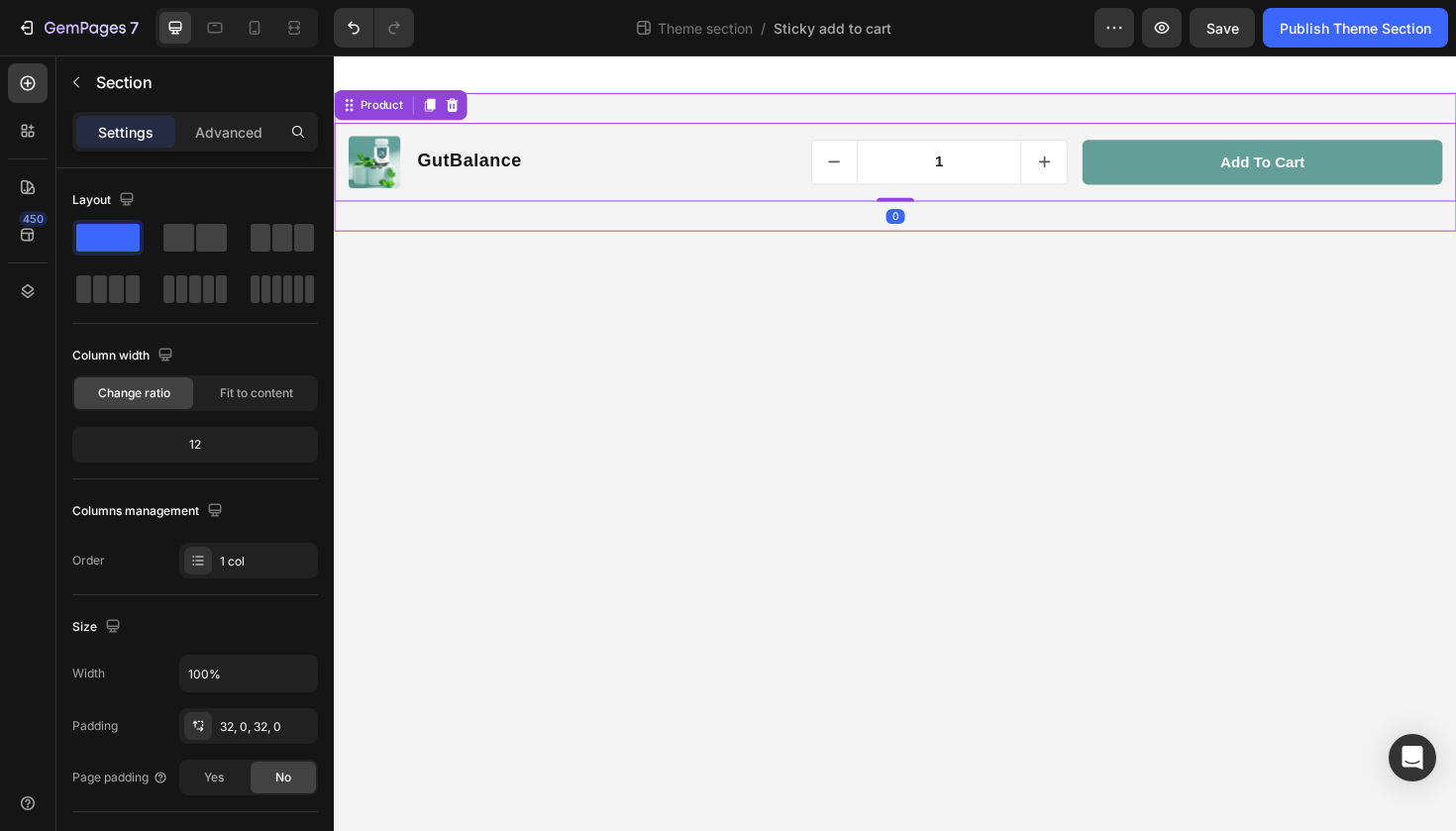
click at [725, 219] on div "Product Images GutBalance Product Title Row 1 Product Quantity Add to cart Prod…" at bounding box center [928, 169] width 1188 height 147
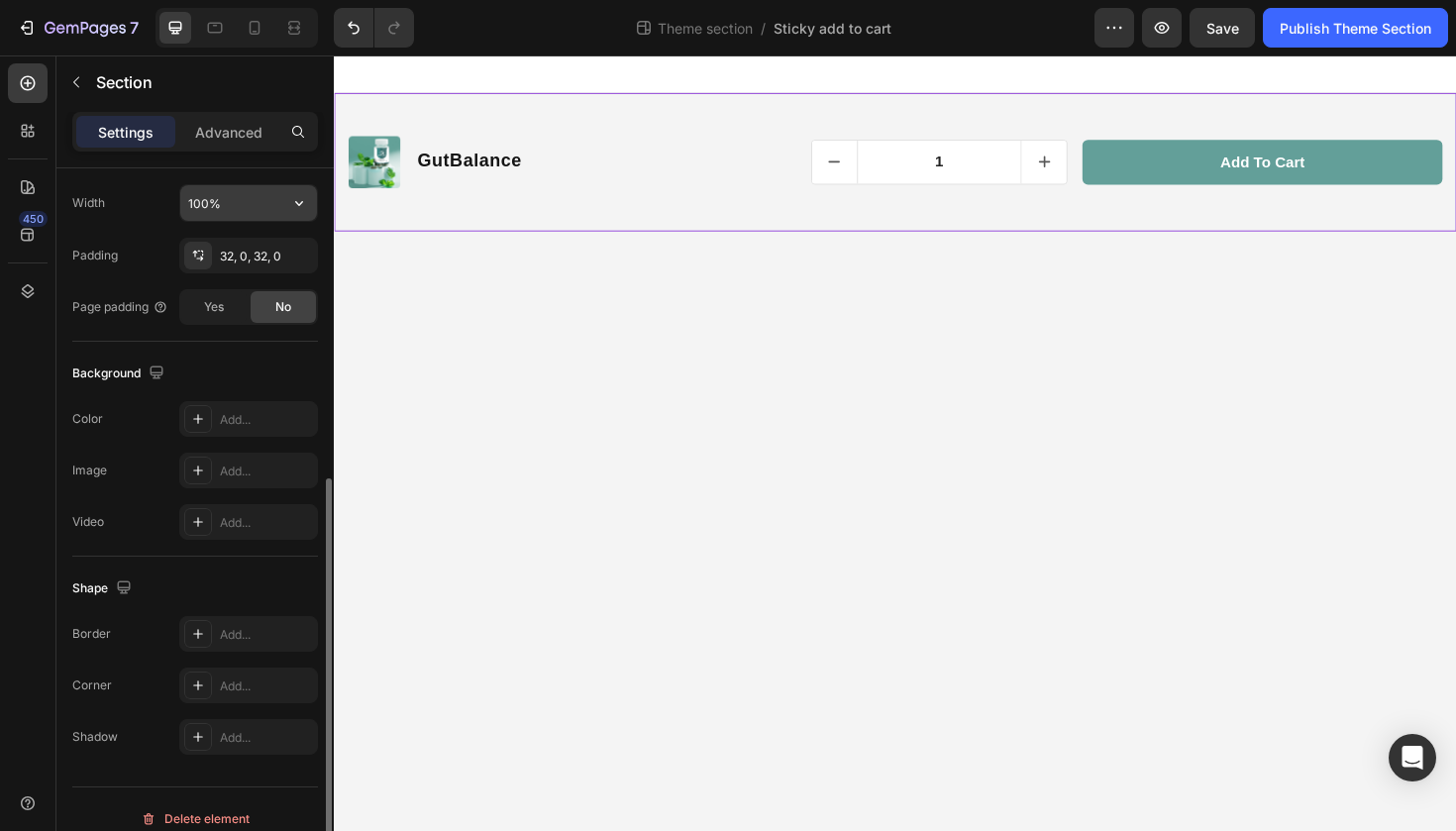
scroll to position [490, 0]
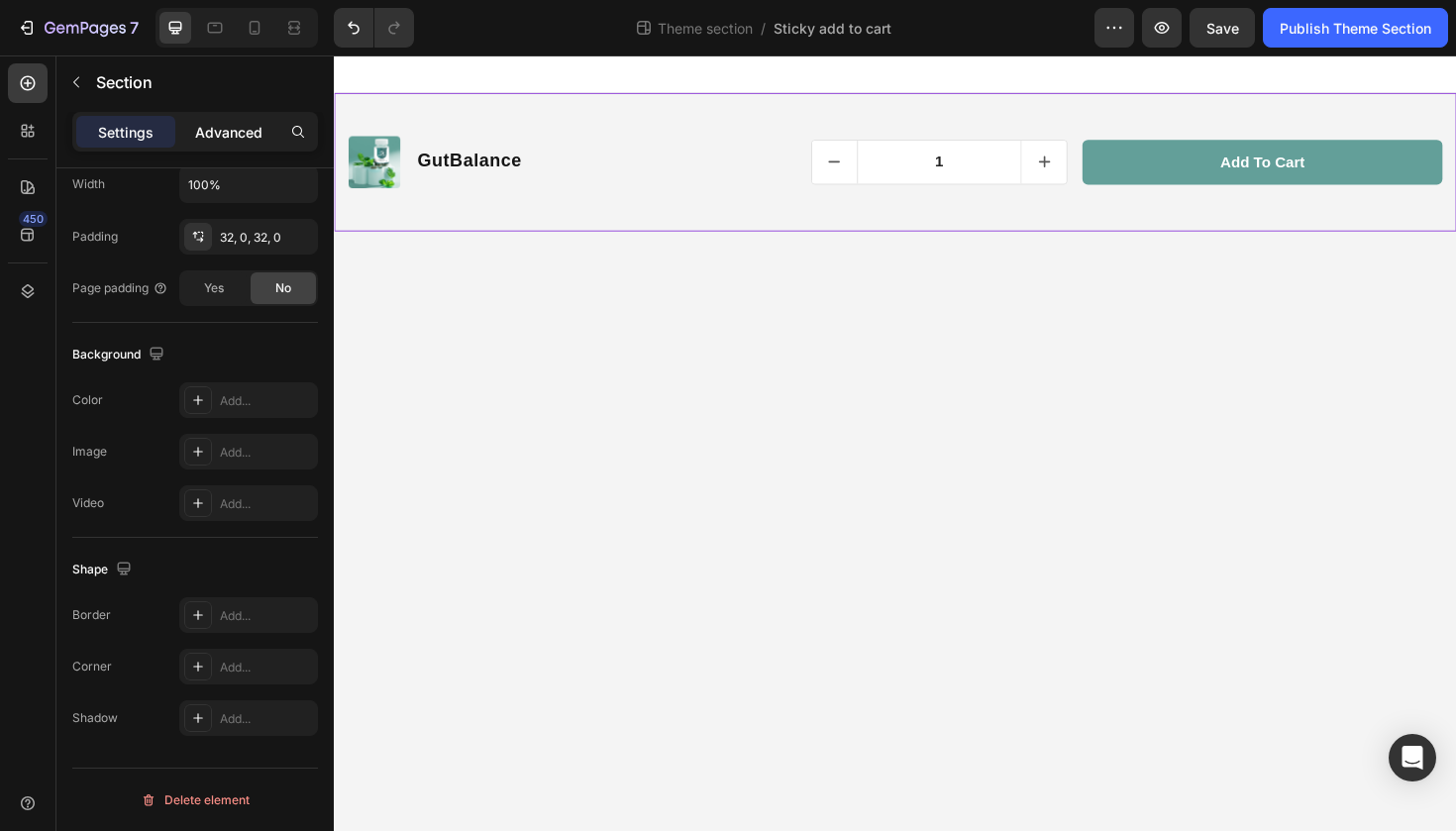
click at [234, 128] on p "Advanced" at bounding box center [229, 132] width 67 height 21
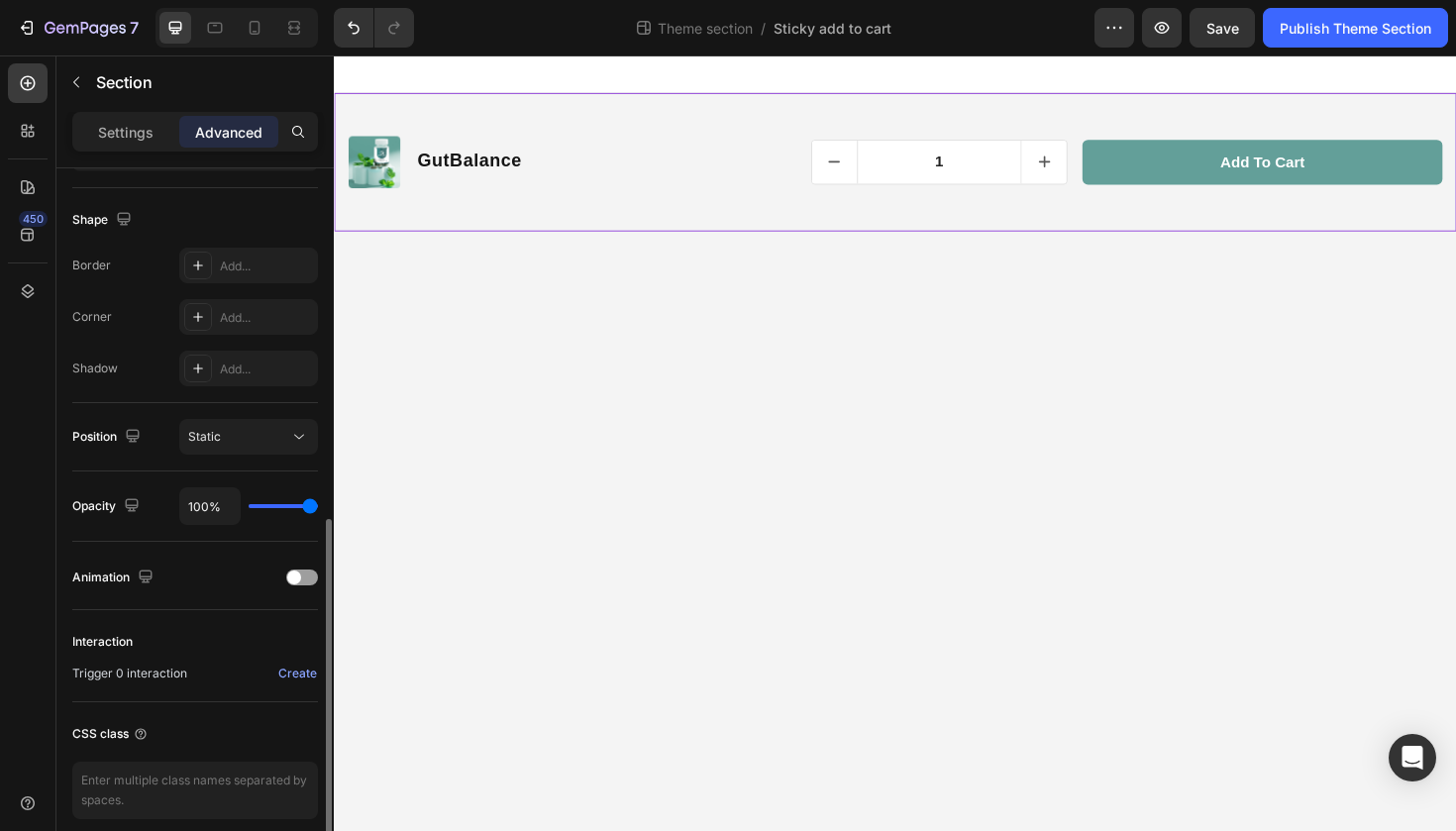
scroll to position [572, 0]
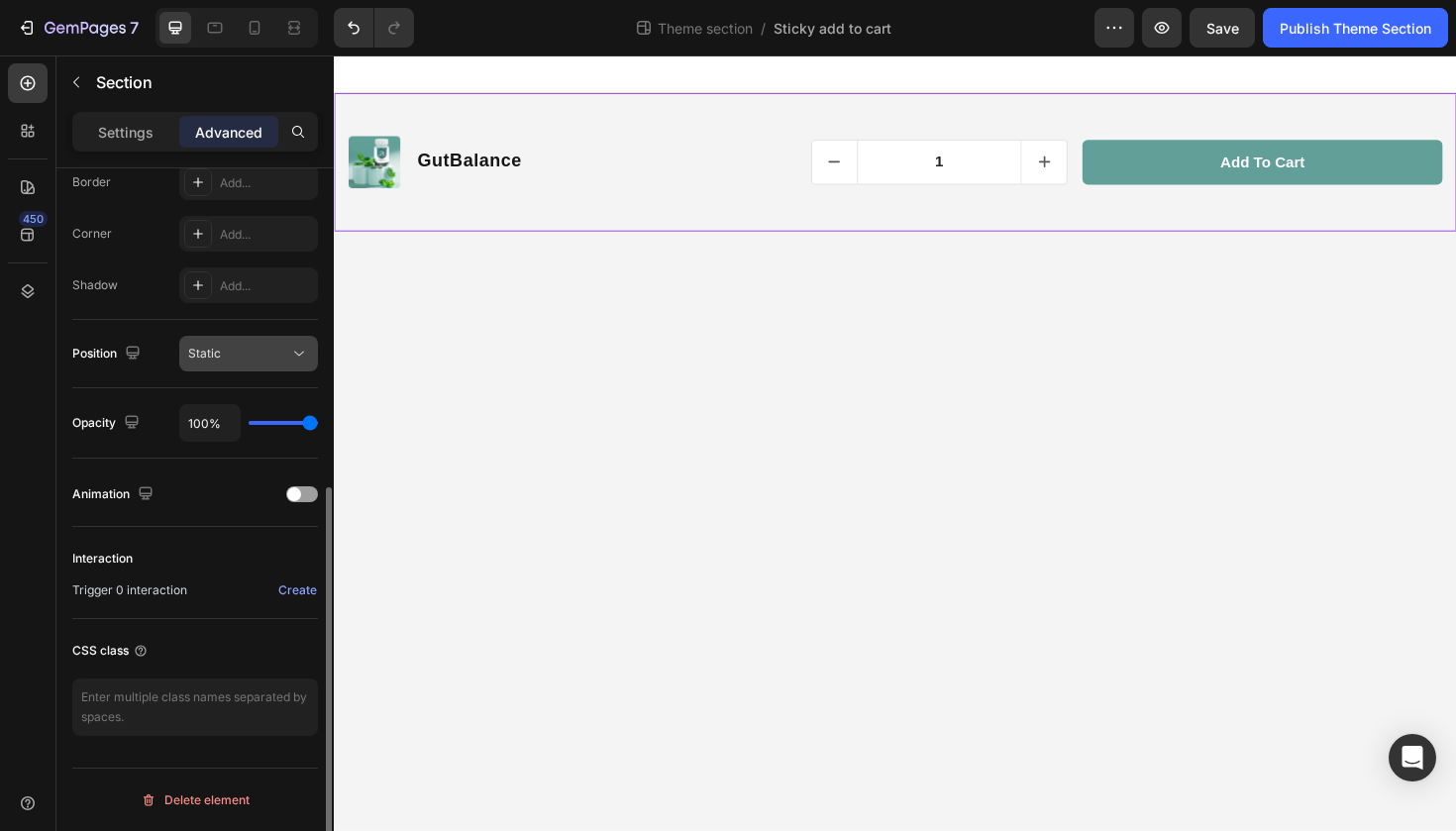
click at [279, 361] on div "Static" at bounding box center [239, 354] width 101 height 18
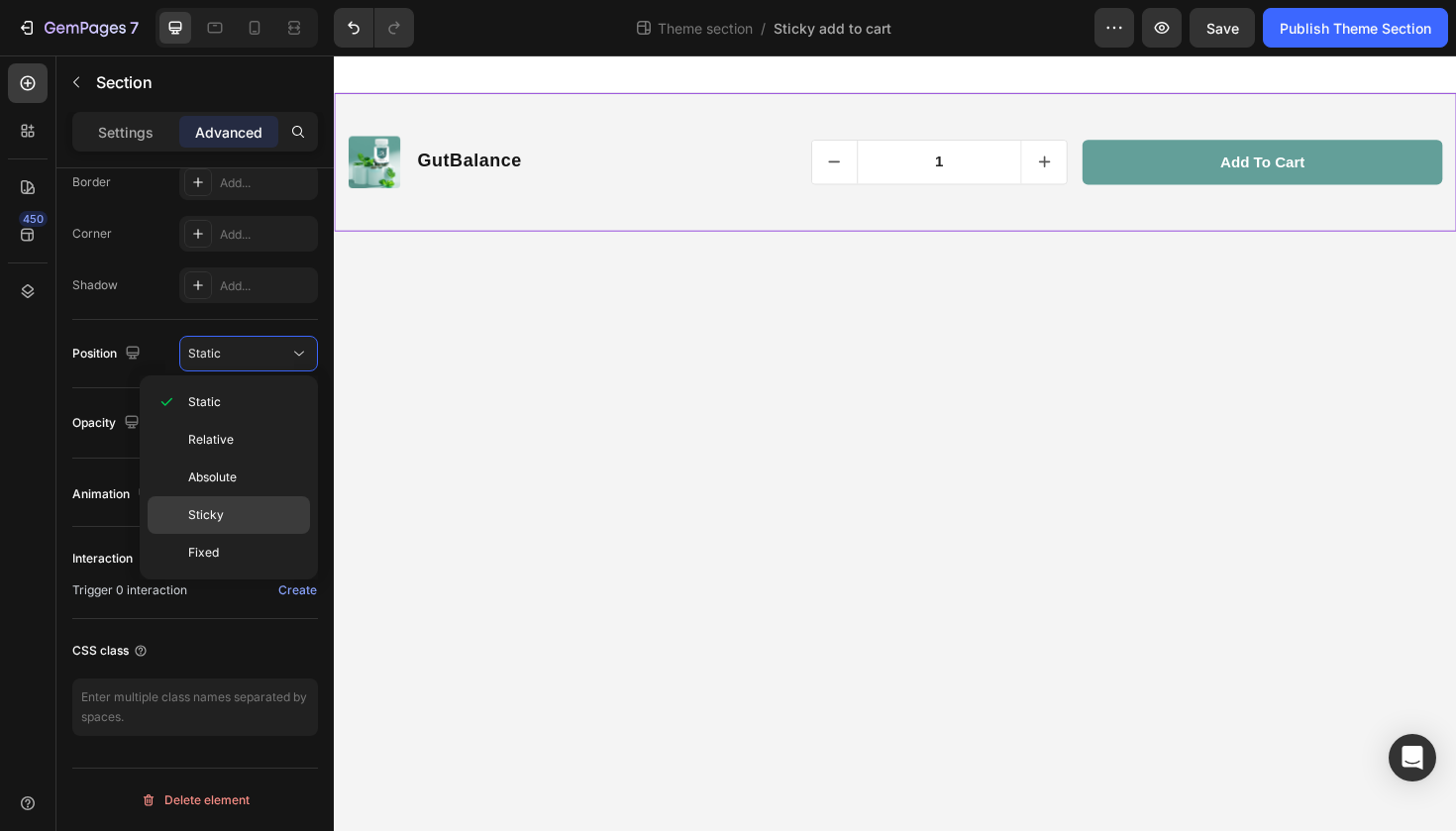
click at [217, 508] on span "Sticky" at bounding box center [206, 516] width 36 height 18
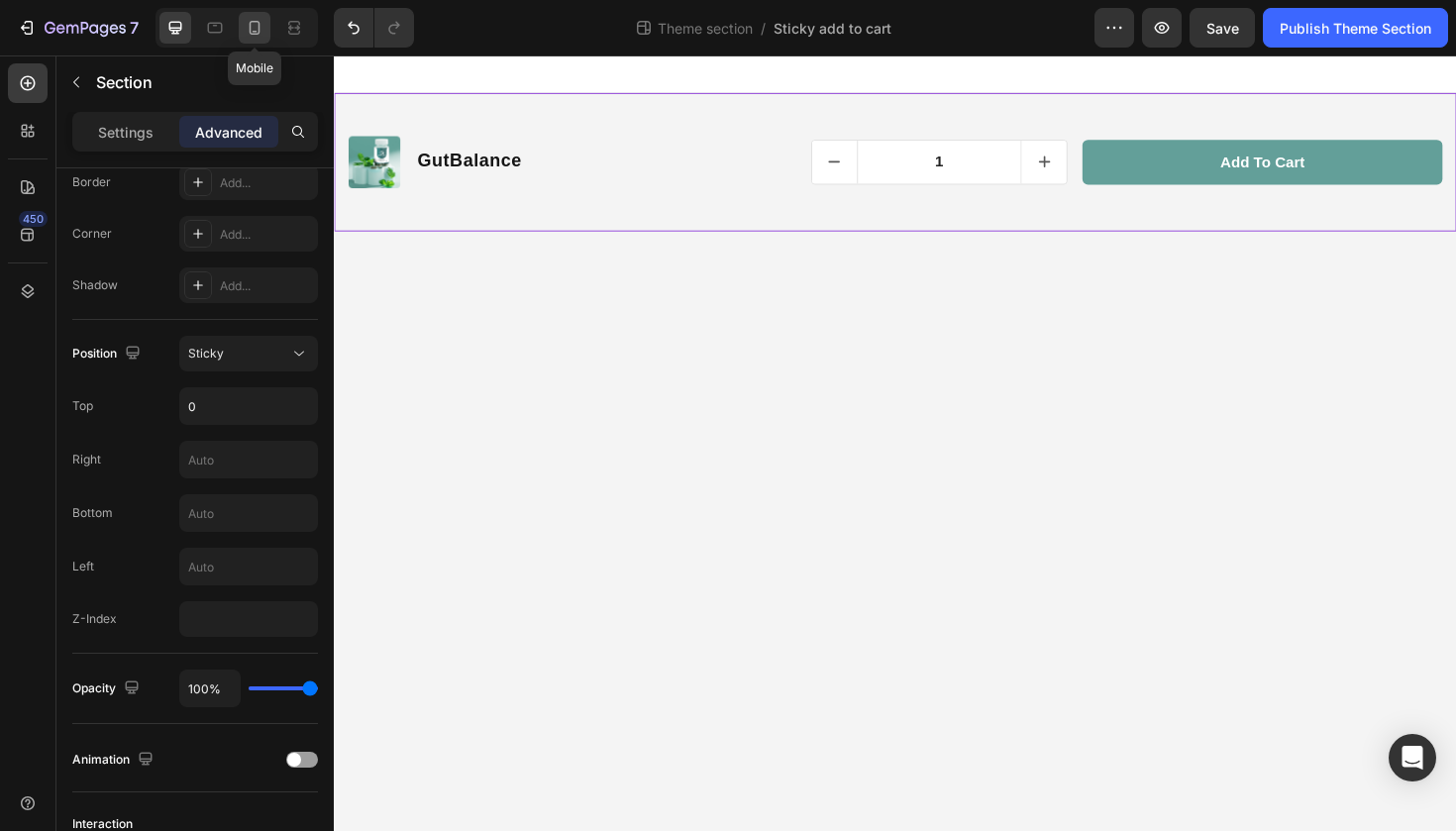
click at [249, 23] on icon at bounding box center [255, 28] width 20 height 20
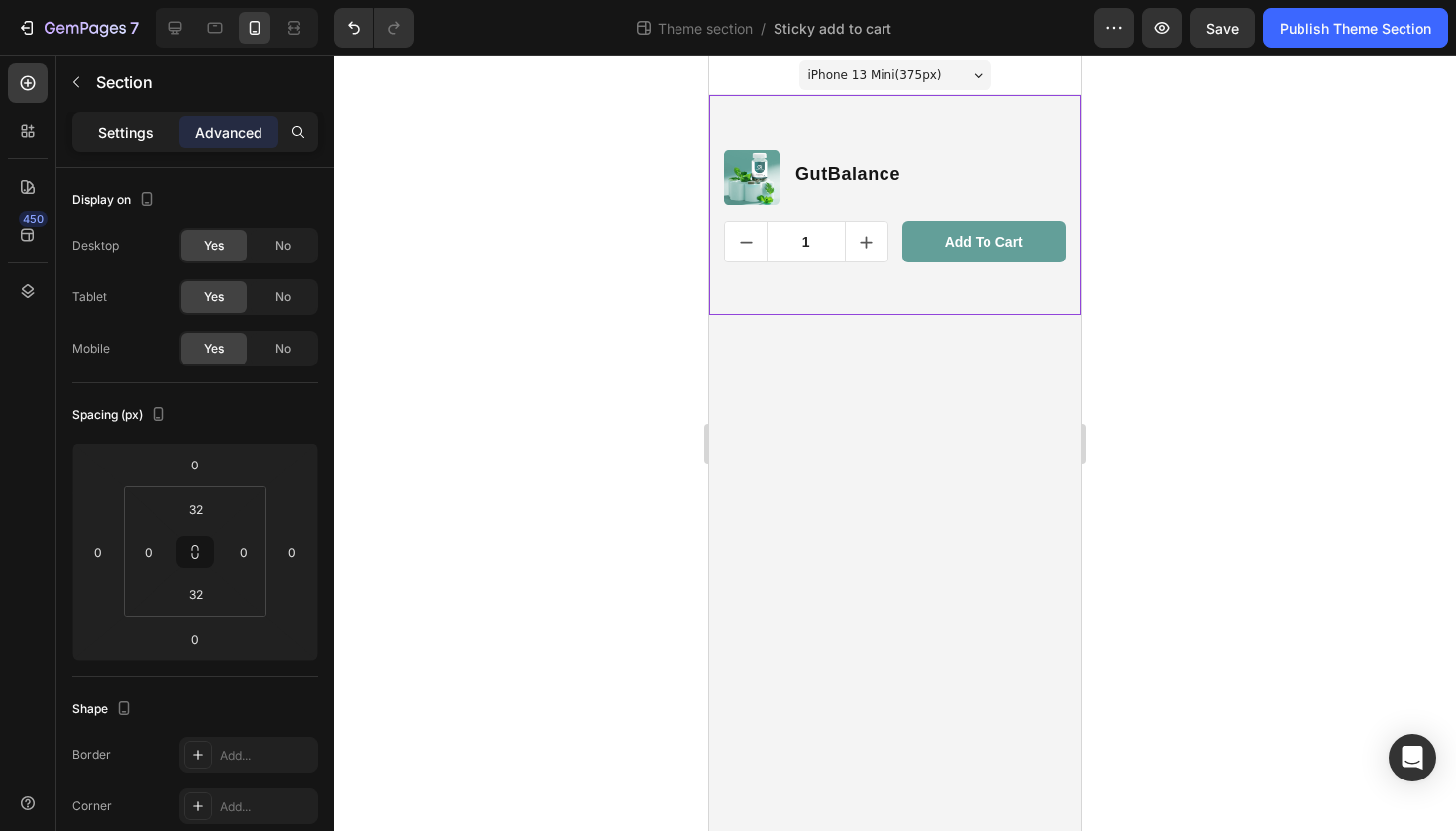
click at [146, 125] on p "Settings" at bounding box center [126, 132] width 56 height 21
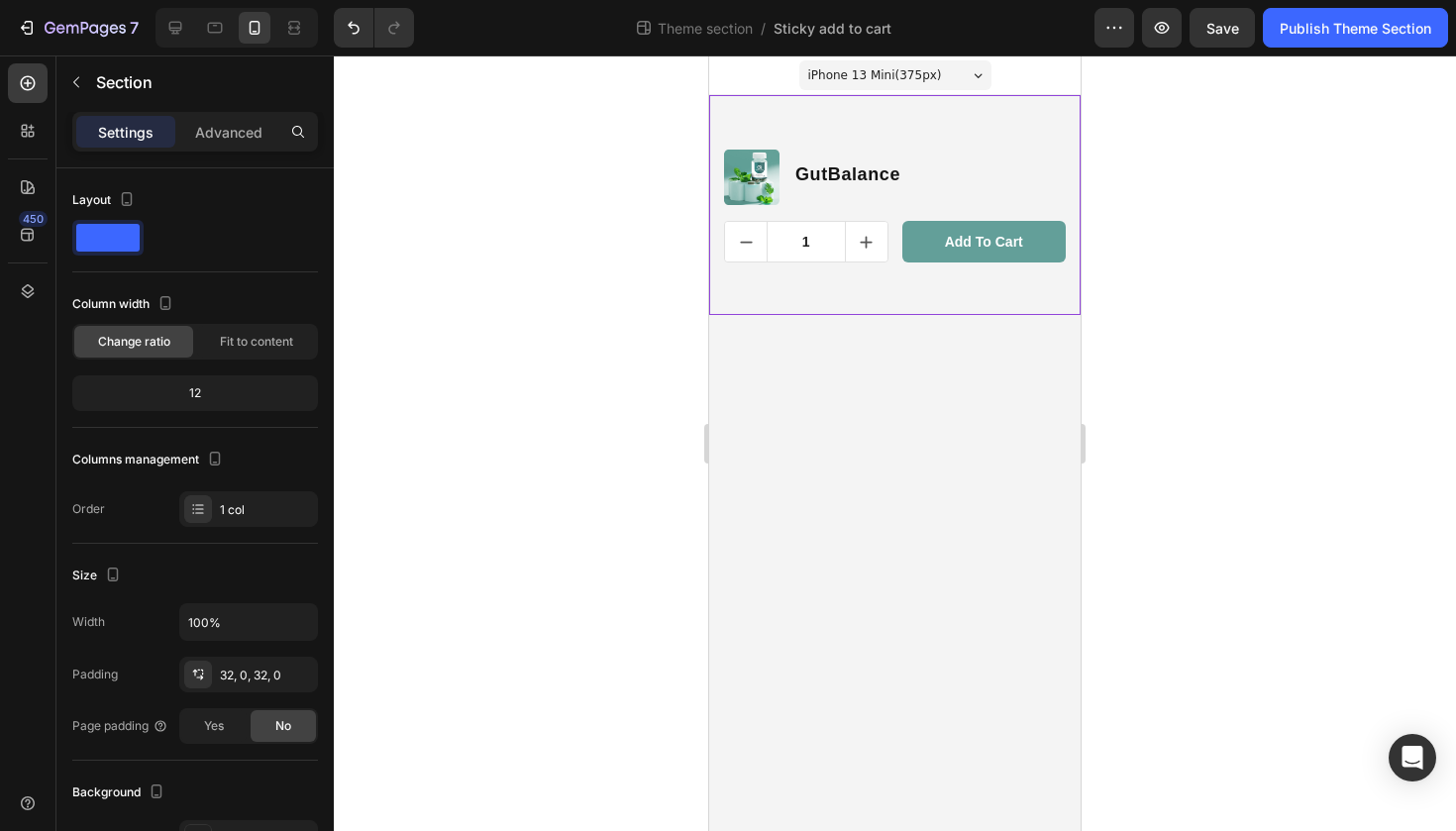
click at [784, 306] on div "Product Images GutBalance Product Title Row 1 Product Quantity Add to cart Prod…" at bounding box center [894, 205] width 372 height 220
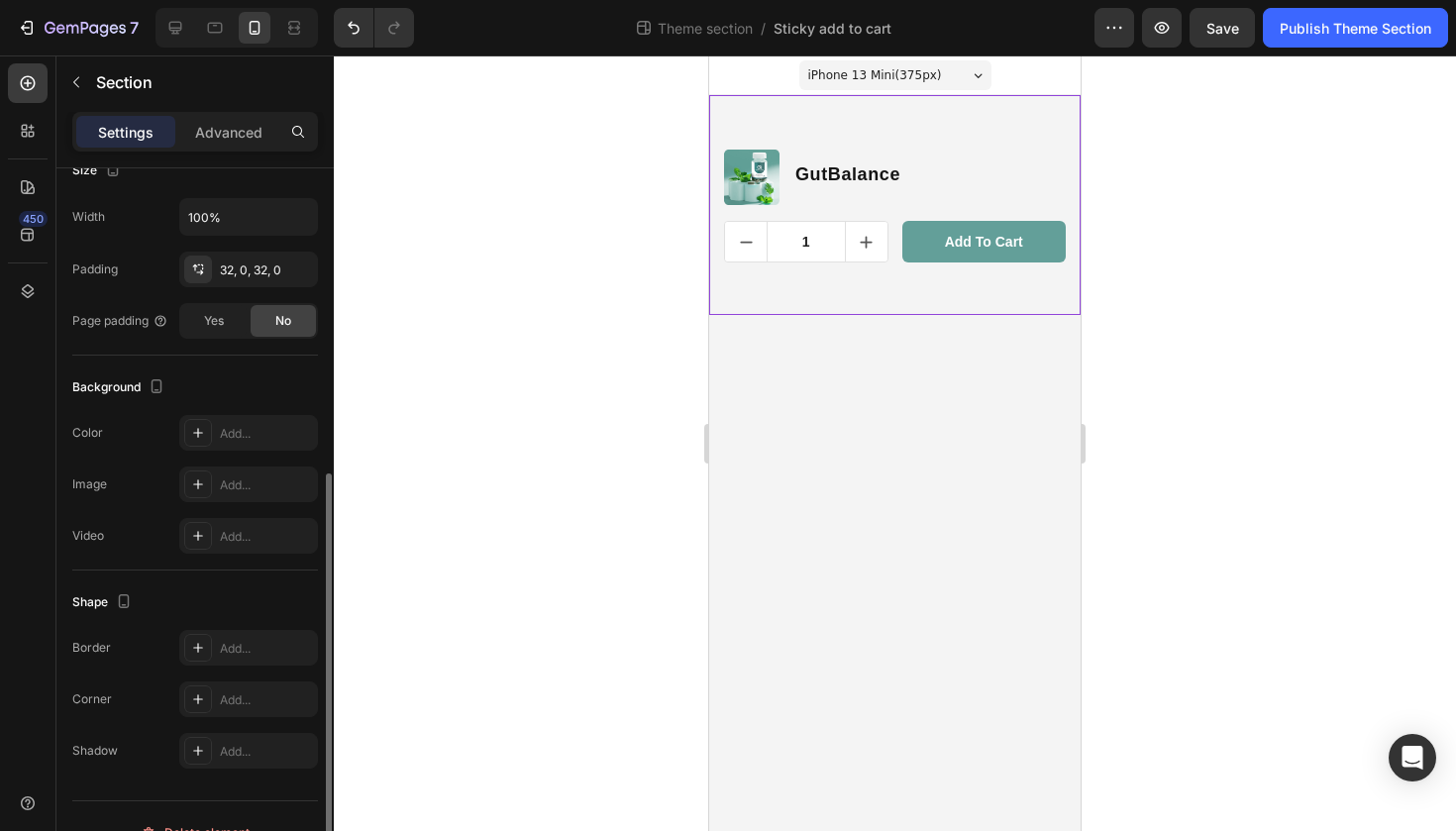
scroll to position [438, 0]
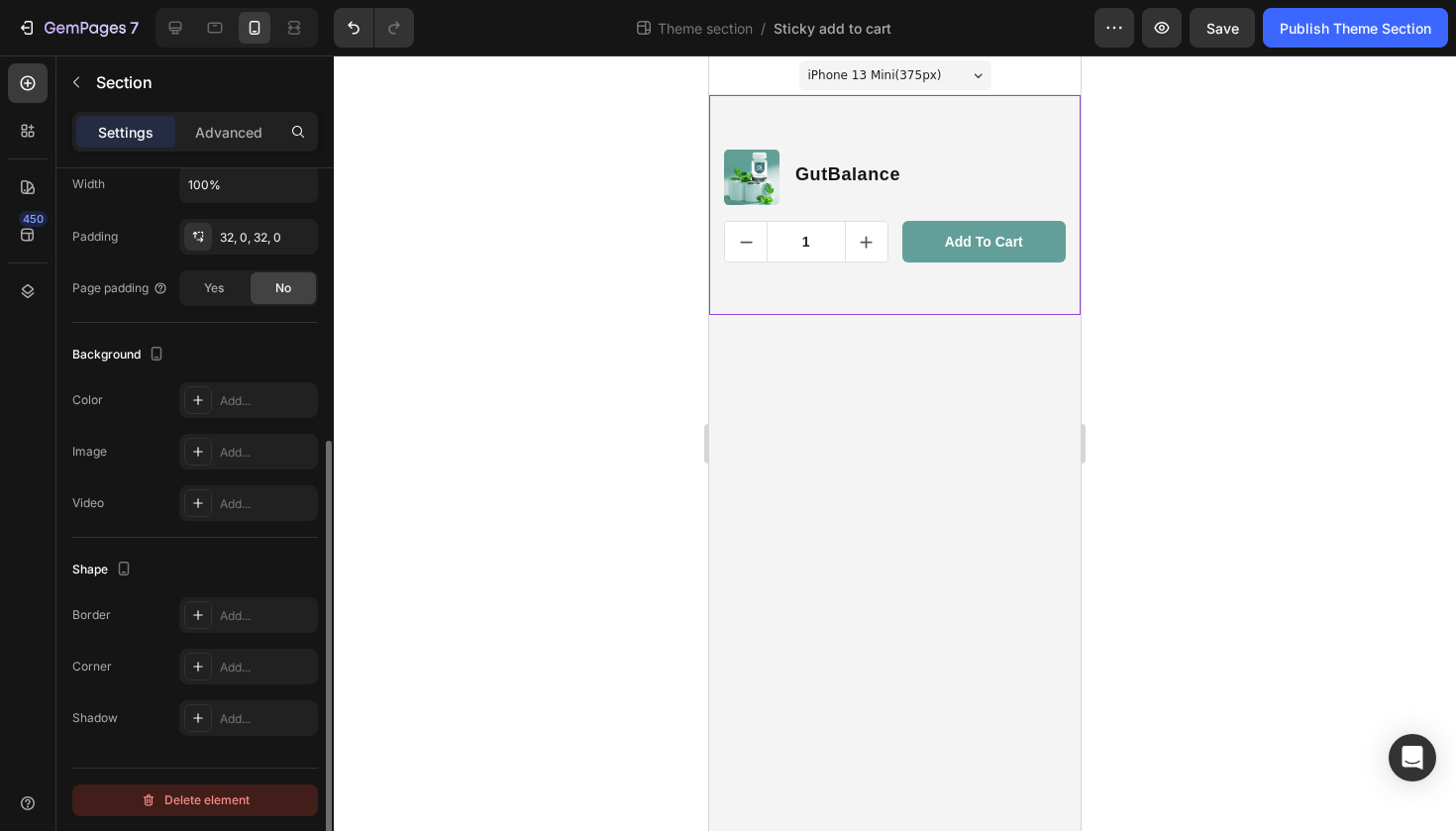
click at [254, 805] on button "Delete element" at bounding box center [195, 800] width 246 height 32
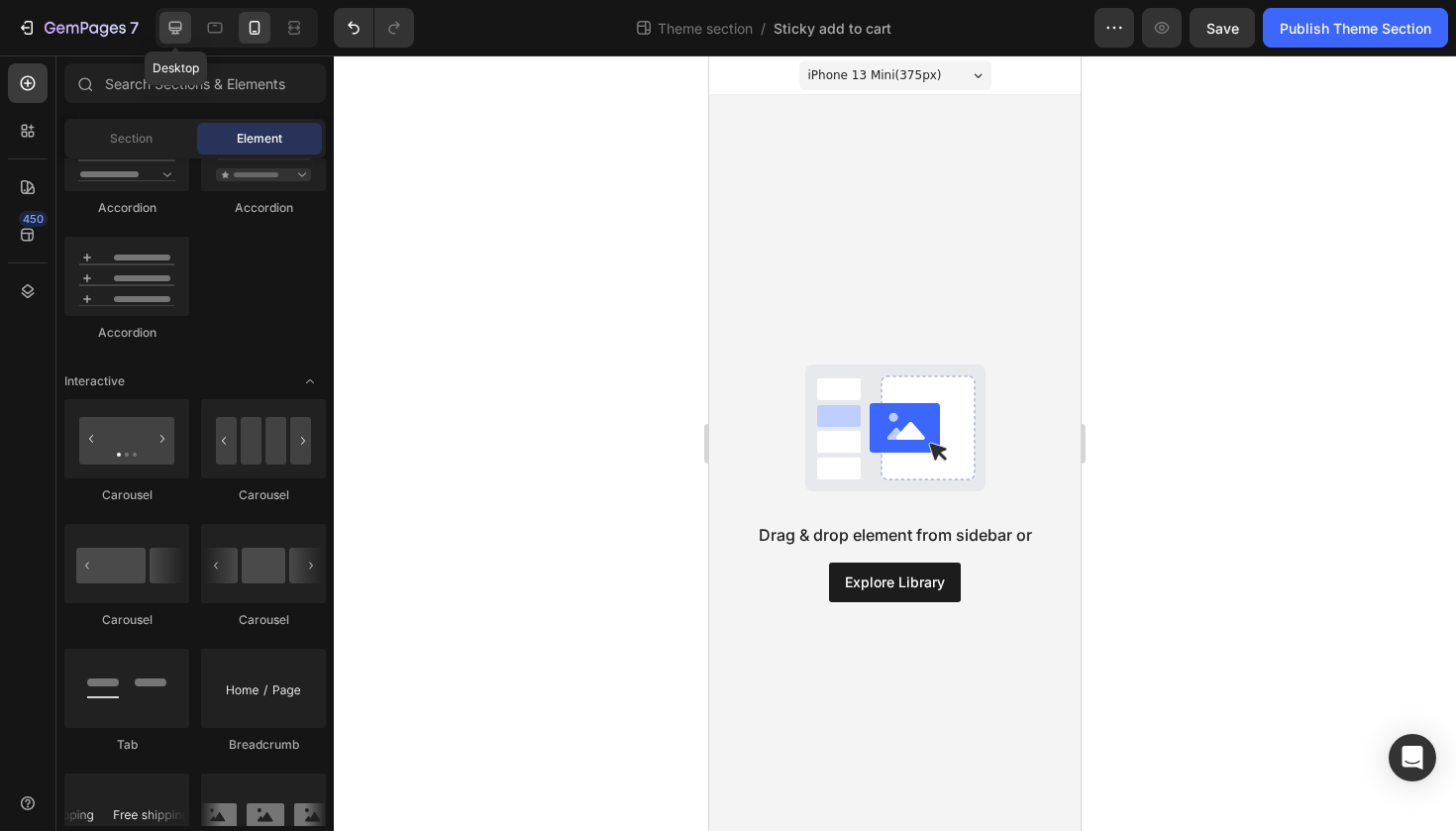
click at [180, 27] on icon at bounding box center [175, 28] width 20 height 20
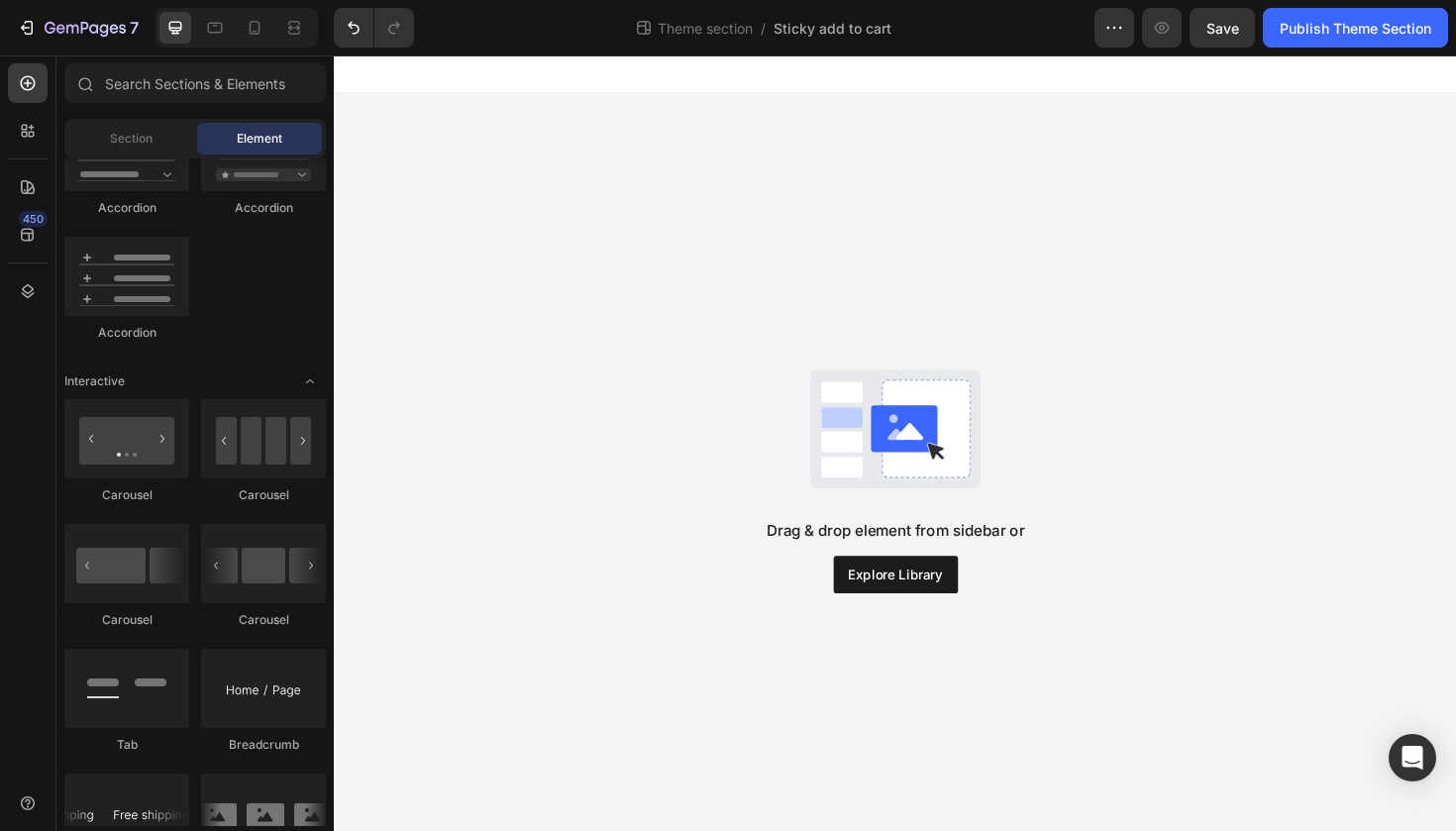
click at [234, 28] on div at bounding box center [237, 28] width 163 height 40
click at [233, 28] on div at bounding box center [237, 28] width 163 height 40
click at [213, 28] on icon at bounding box center [215, 28] width 20 height 20
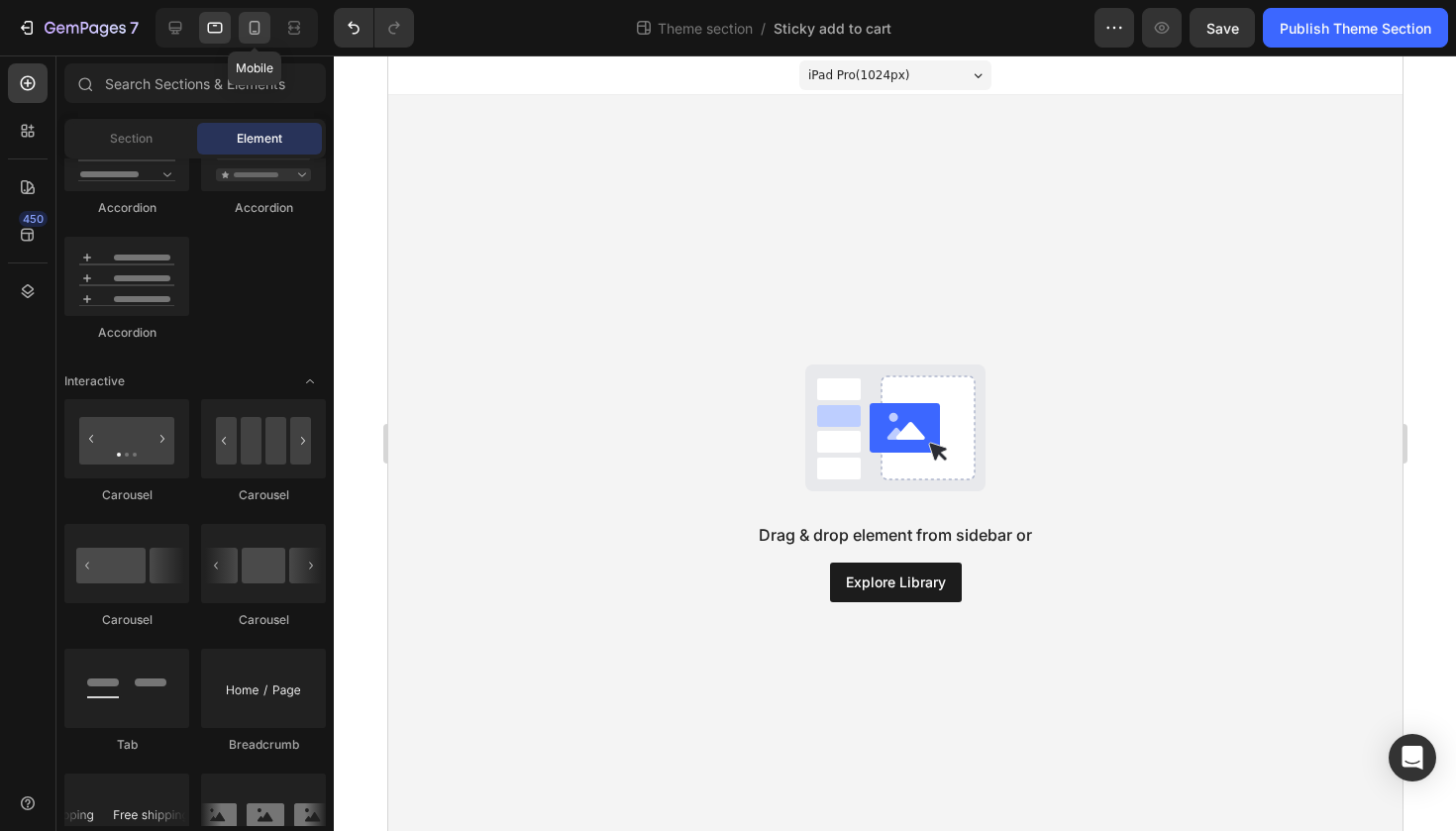
click at [267, 30] on div at bounding box center [255, 28] width 32 height 32
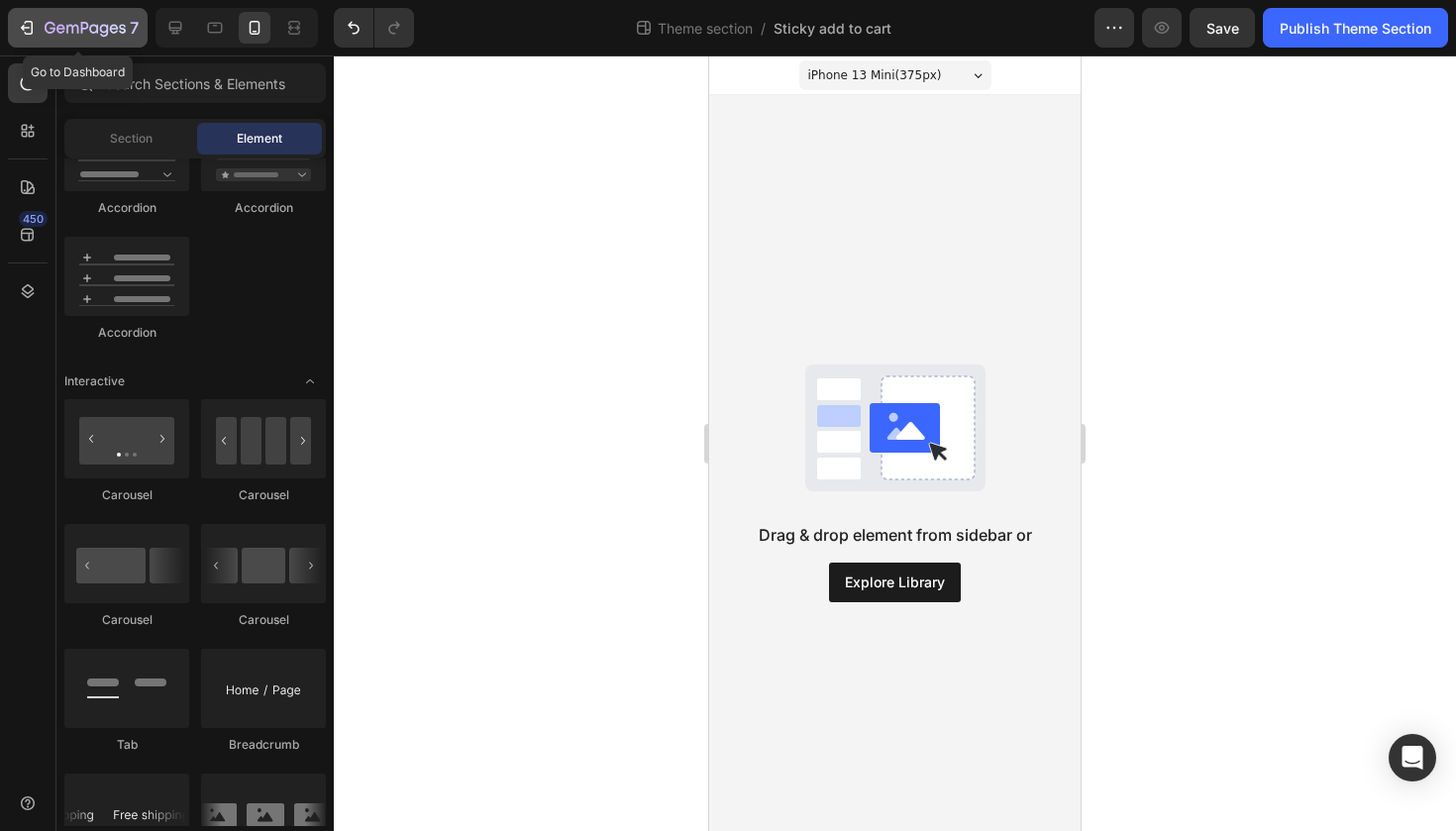
click at [26, 20] on icon "button" at bounding box center [27, 28] width 20 height 20
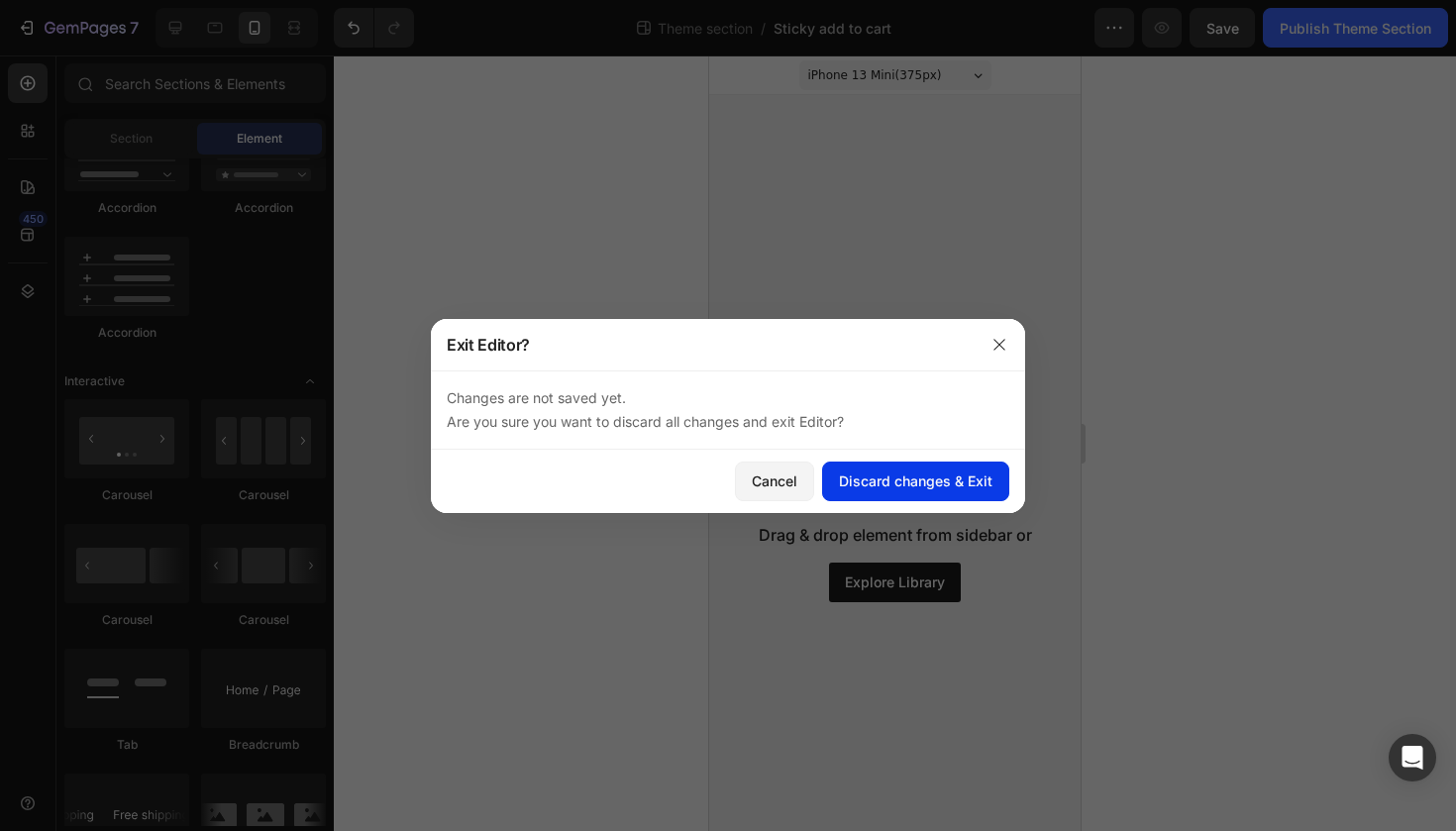
click at [867, 475] on div "Discard changes & Exit" at bounding box center [915, 481] width 154 height 21
